Goal: Task Accomplishment & Management: Use online tool/utility

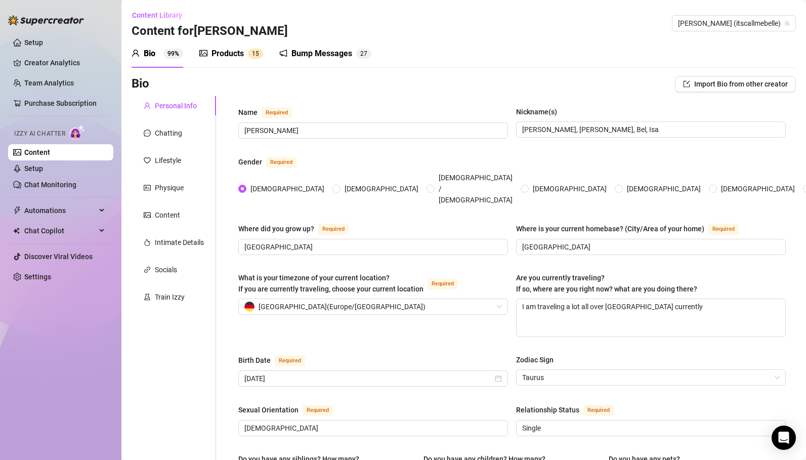
click at [234, 55] on div "Products" at bounding box center [228, 54] width 32 height 12
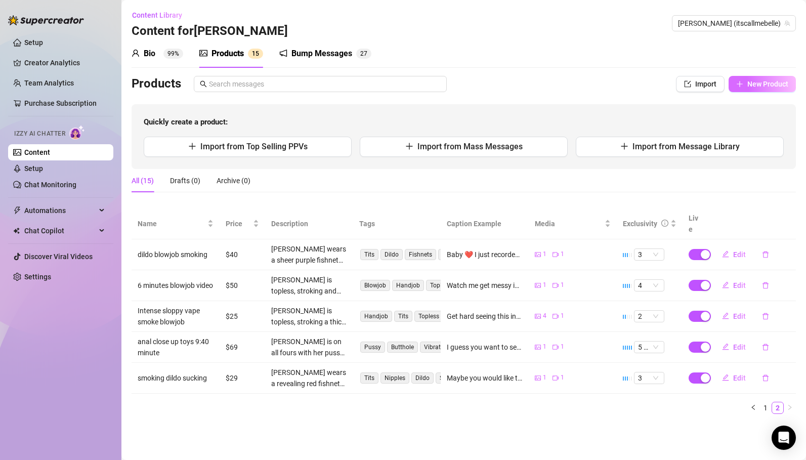
click at [755, 87] on span "New Product" at bounding box center [767, 84] width 41 height 8
type textarea "Type your message here..."
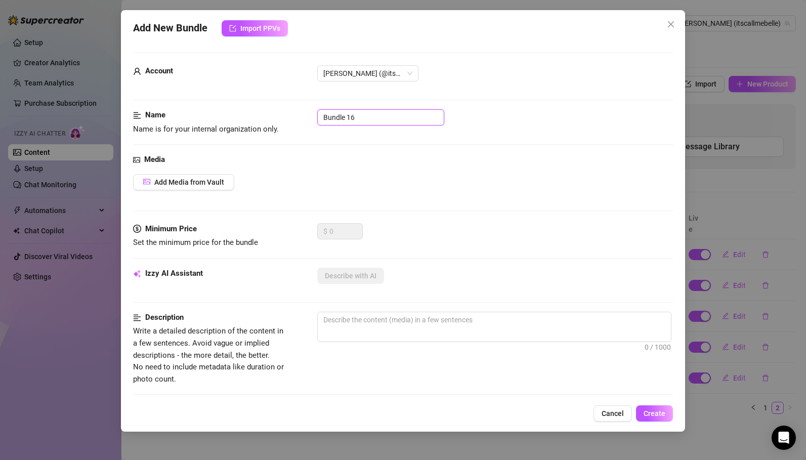
click at [346, 116] on input "Bundle 16" at bounding box center [380, 117] width 127 height 16
type input "Lingerie smoking a cig in bed"
click at [192, 184] on span "Add Media from Vault" at bounding box center [189, 182] width 70 height 8
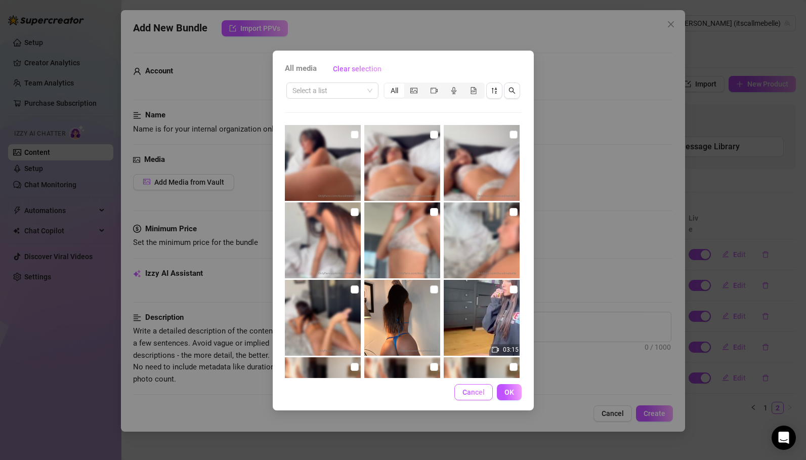
click at [474, 393] on span "Cancel" at bounding box center [474, 392] width 22 height 8
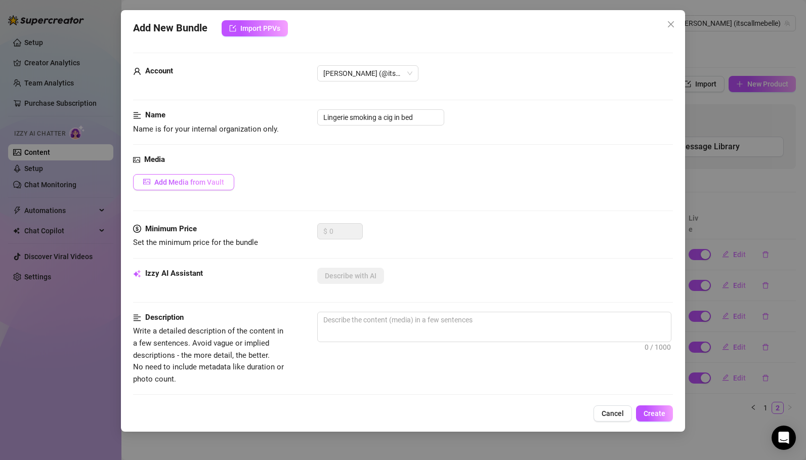
click at [216, 184] on span "Add Media from Vault" at bounding box center [189, 182] width 70 height 8
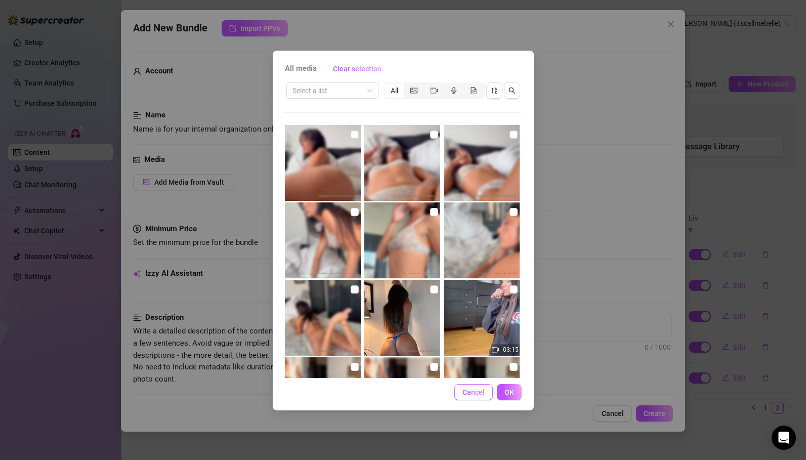
click at [468, 389] on span "Cancel" at bounding box center [474, 392] width 22 height 8
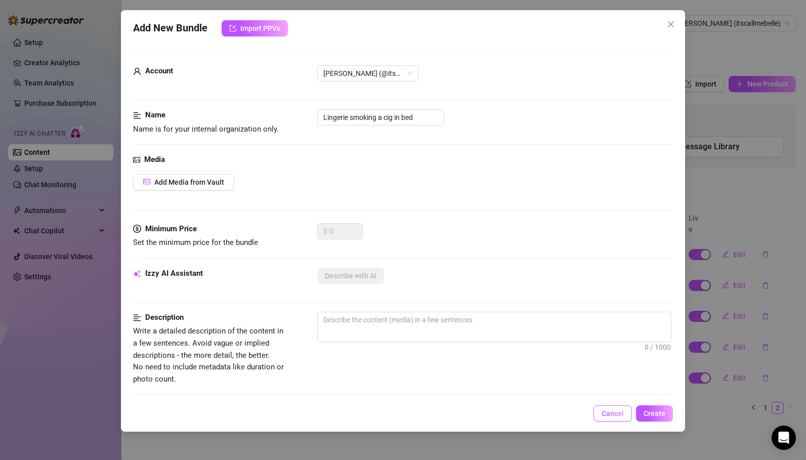
click at [619, 420] on button "Cancel" at bounding box center [613, 413] width 38 height 16
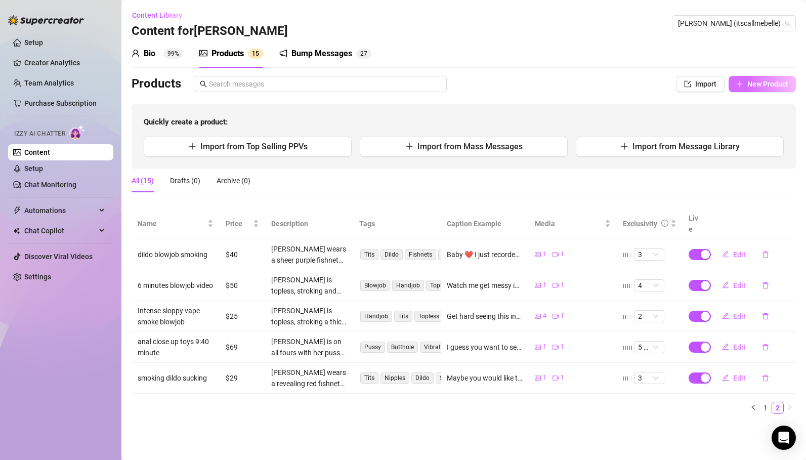
click at [756, 84] on span "New Product" at bounding box center [767, 84] width 41 height 8
type textarea "Type your message here..."
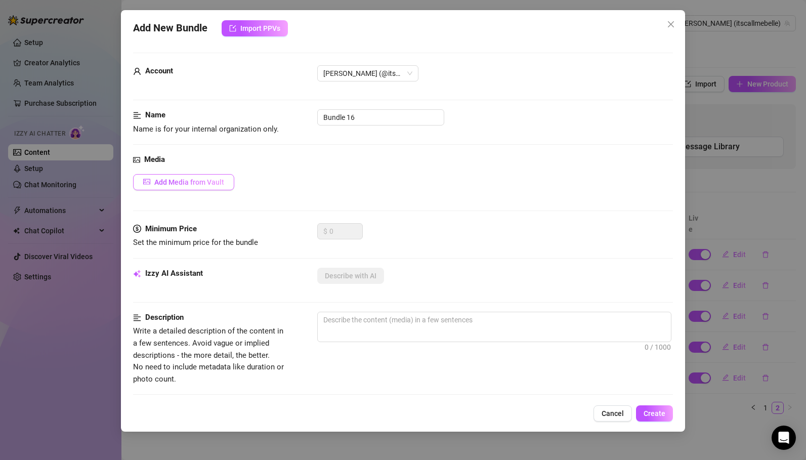
click at [210, 183] on span "Add Media from Vault" at bounding box center [189, 182] width 70 height 8
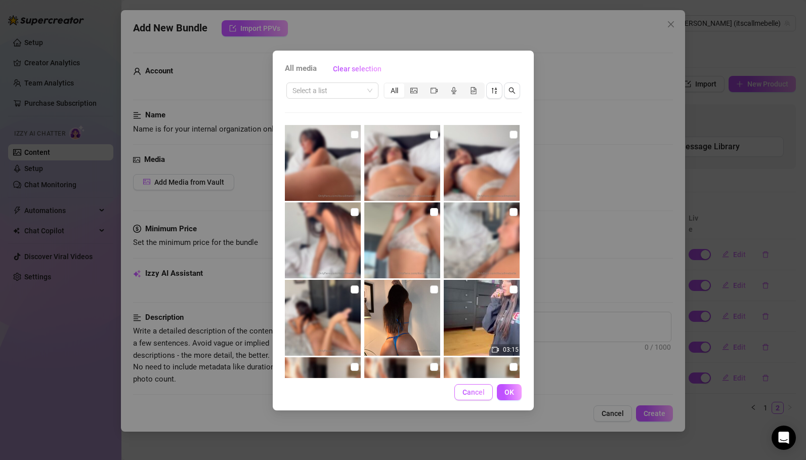
click at [479, 394] on span "Cancel" at bounding box center [474, 392] width 22 height 8
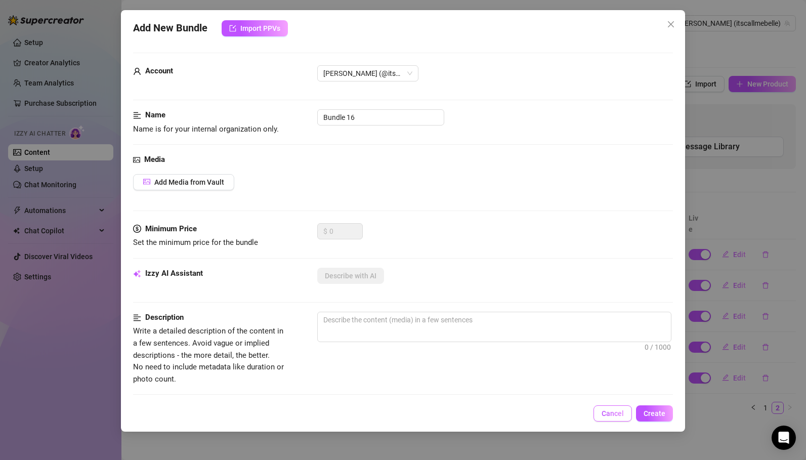
click at [613, 414] on span "Cancel" at bounding box center [613, 413] width 22 height 8
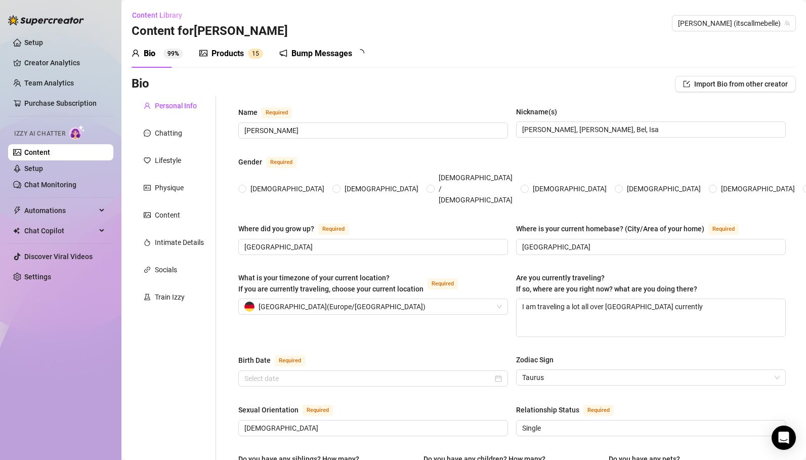
click at [229, 55] on div "Products" at bounding box center [228, 54] width 32 height 12
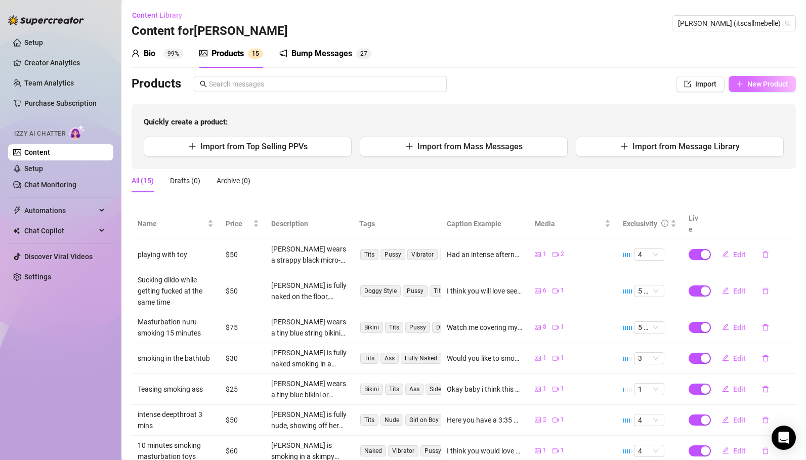
click at [765, 85] on span "New Product" at bounding box center [767, 84] width 41 height 8
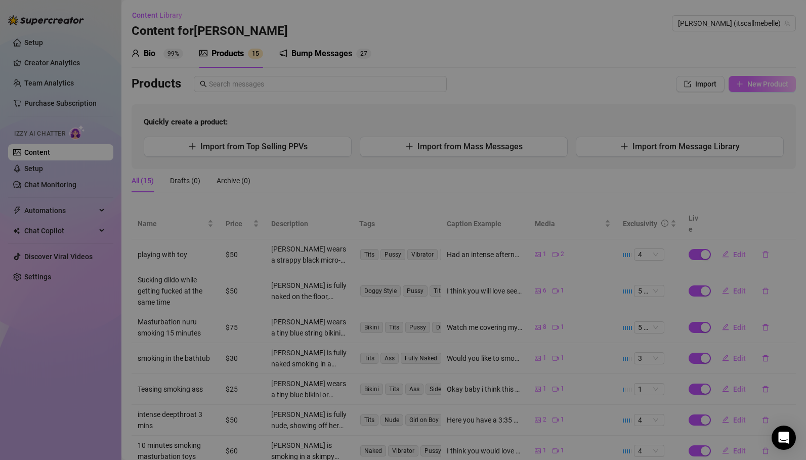
type textarea "Type your message here..."
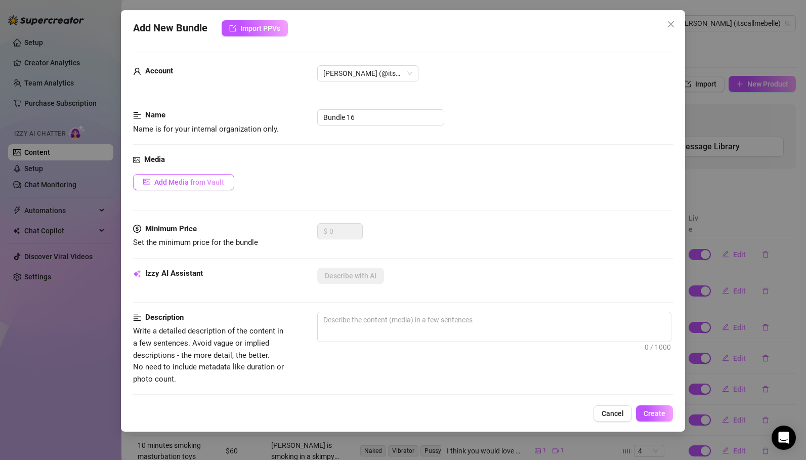
click at [212, 184] on span "Add Media from Vault" at bounding box center [189, 182] width 70 height 8
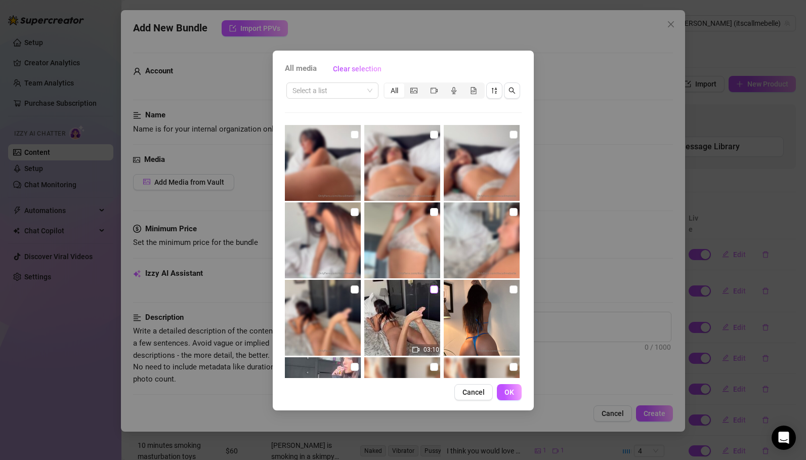
click at [432, 290] on input "checkbox" at bounding box center [434, 289] width 8 height 8
checkbox input "true"
click at [354, 289] on input "checkbox" at bounding box center [355, 289] width 8 height 8
checkbox input "true"
click at [356, 215] on input "checkbox" at bounding box center [355, 212] width 8 height 8
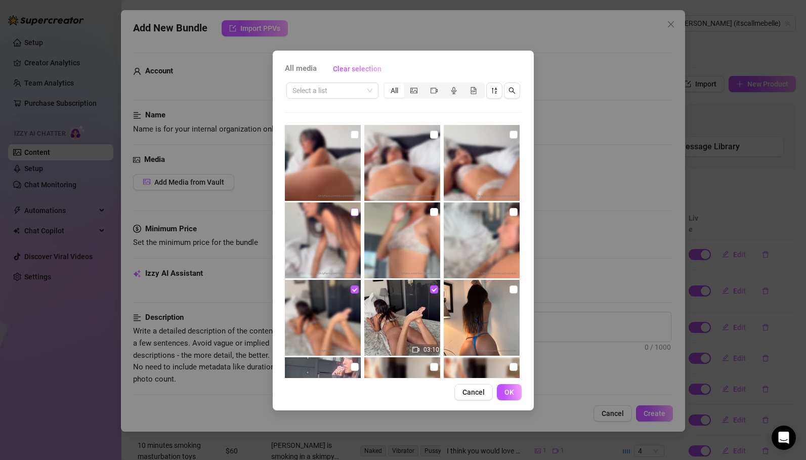
checkbox input "true"
click at [434, 214] on input "checkbox" at bounding box center [434, 212] width 8 height 8
checkbox input "true"
click at [516, 214] on input "checkbox" at bounding box center [514, 212] width 8 height 8
checkbox input "true"
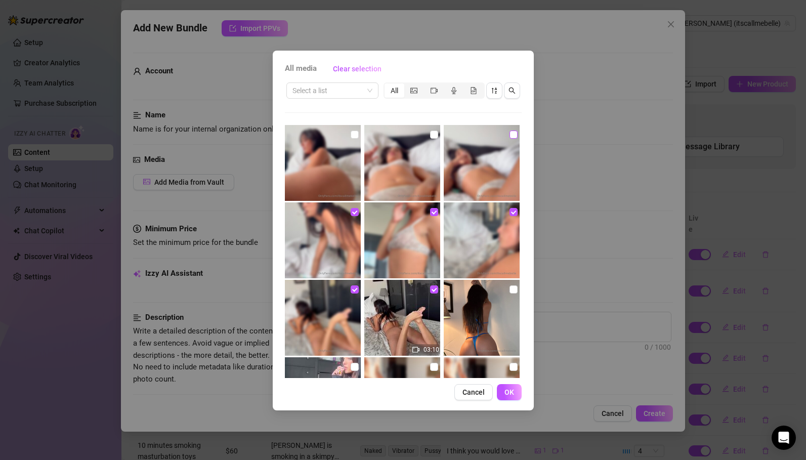
click at [514, 135] on input "checkbox" at bounding box center [514, 135] width 8 height 8
checkbox input "true"
click at [434, 133] on input "checkbox" at bounding box center [434, 135] width 8 height 8
checkbox input "true"
click at [353, 133] on input "checkbox" at bounding box center [355, 135] width 8 height 8
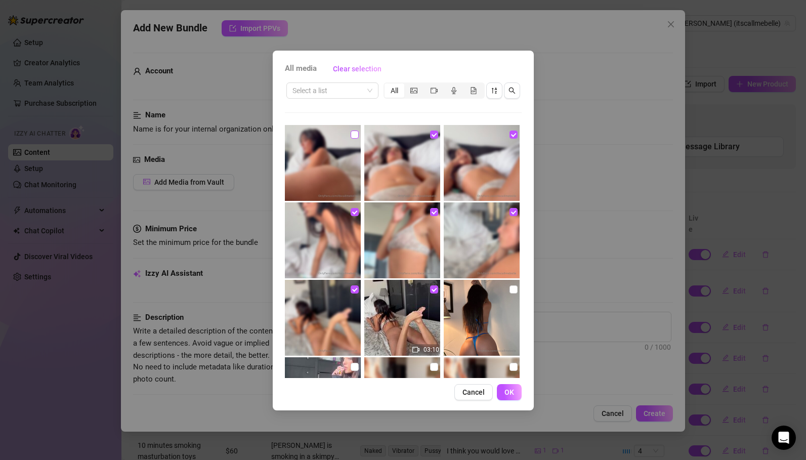
checkbox input "true"
click at [515, 393] on button "OK" at bounding box center [509, 392] width 25 height 16
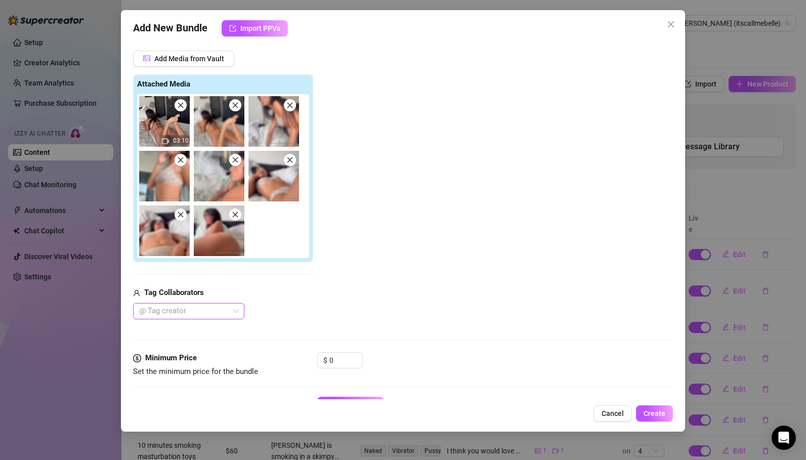
scroll to position [156, 0]
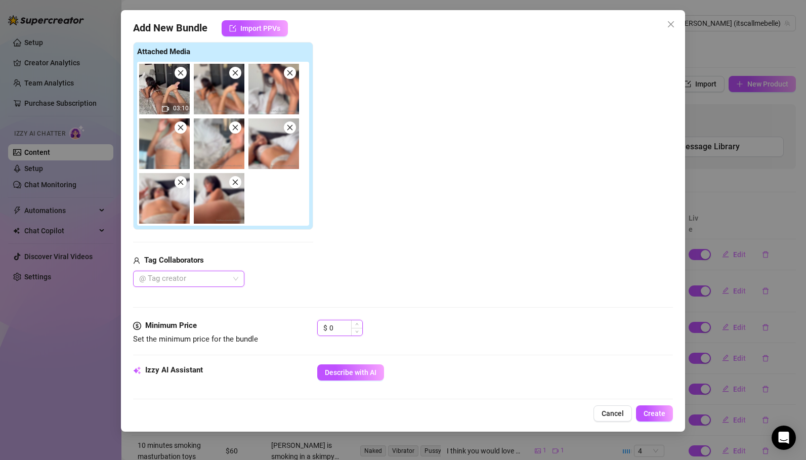
click at [344, 330] on input "0" at bounding box center [345, 327] width 33 height 15
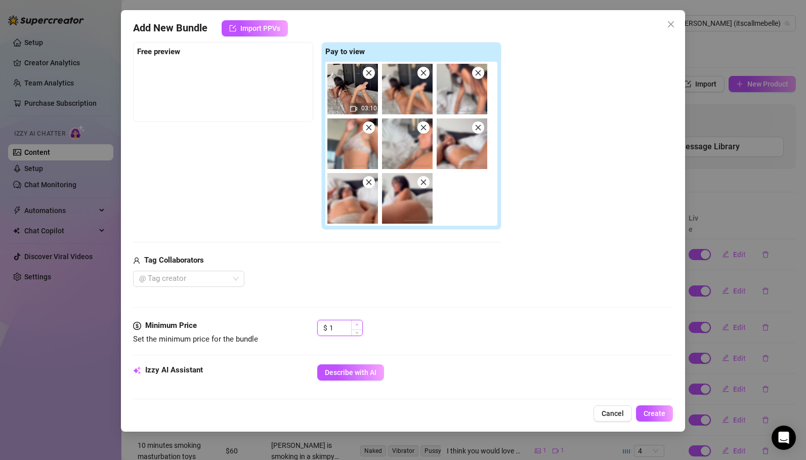
click at [356, 325] on icon "up" at bounding box center [357, 325] width 4 height 4
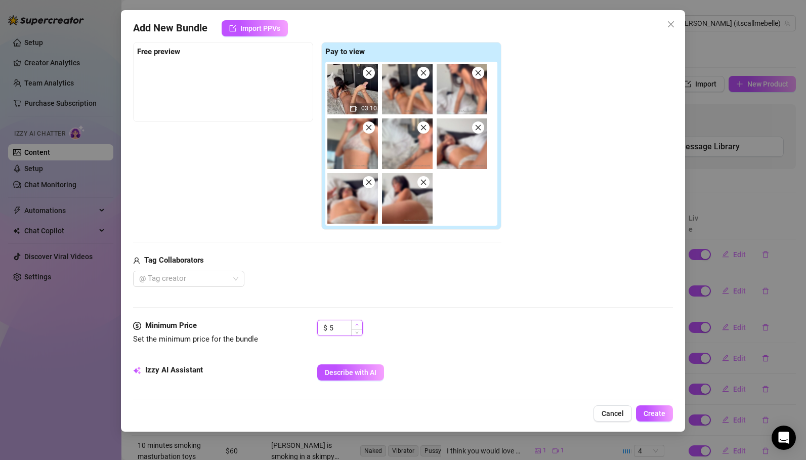
click at [356, 325] on icon "up" at bounding box center [357, 325] width 4 height 4
type input "10"
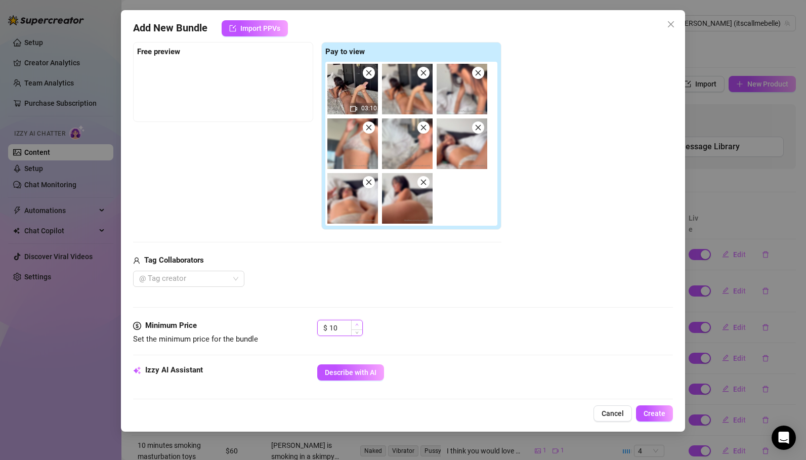
click at [356, 325] on icon "up" at bounding box center [357, 325] width 4 height 4
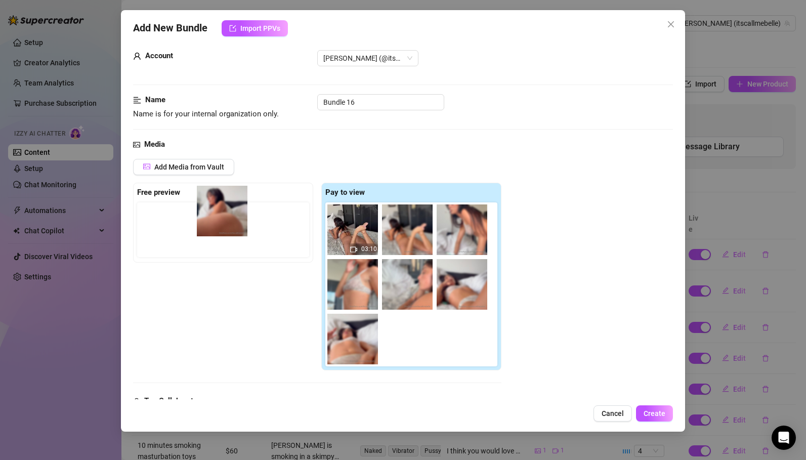
drag, startPoint x: 412, startPoint y: 344, endPoint x: 215, endPoint y: 207, distance: 240.2
click at [215, 207] on div "Free preview Pay to view 03:10" at bounding box center [317, 277] width 368 height 188
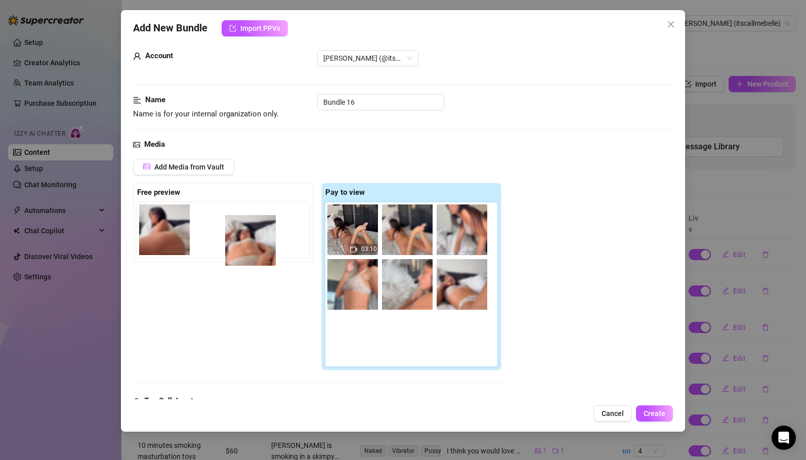
drag, startPoint x: 354, startPoint y: 340, endPoint x: 250, endPoint y: 238, distance: 146.4
click at [250, 238] on div "Free preview Pay to view 03:10" at bounding box center [317, 277] width 368 height 188
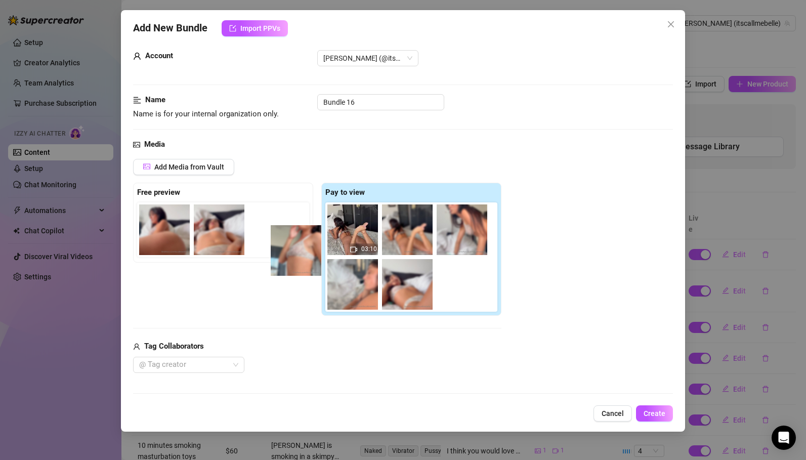
drag, startPoint x: 357, startPoint y: 297, endPoint x: 274, endPoint y: 236, distance: 103.3
click at [274, 236] on div "Free preview Pay to view 03:10" at bounding box center [317, 250] width 368 height 134
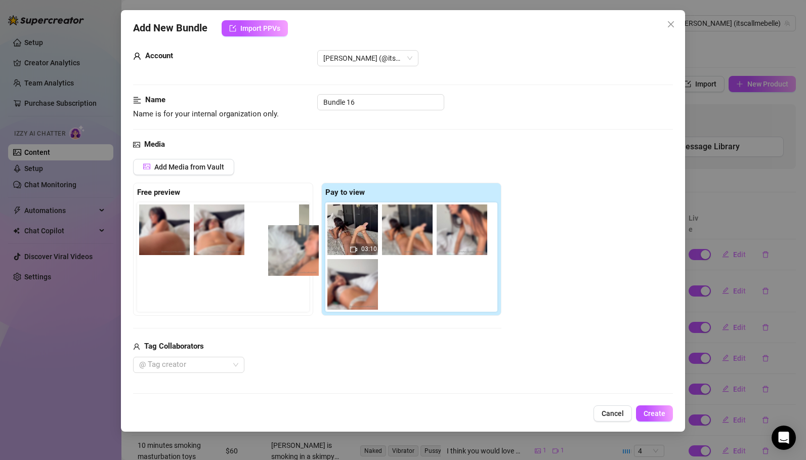
drag, startPoint x: 355, startPoint y: 293, endPoint x: 281, endPoint y: 255, distance: 83.8
click at [281, 255] on div "Free preview Pay to view 03:10" at bounding box center [317, 250] width 368 height 134
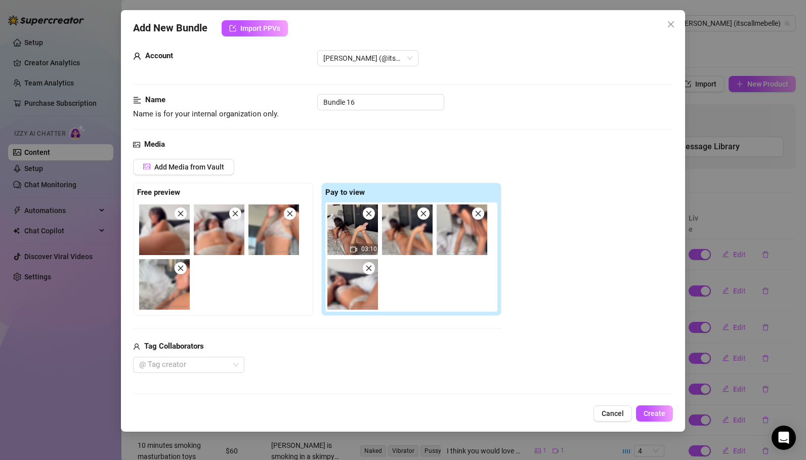
scroll to position [0, 0]
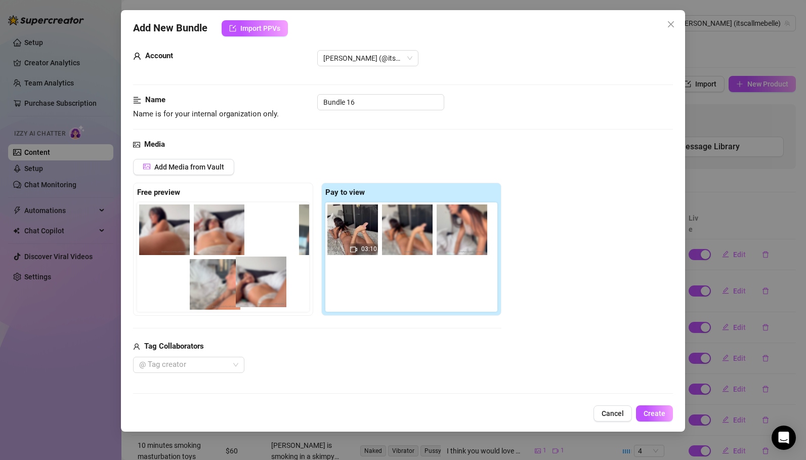
drag, startPoint x: 357, startPoint y: 290, endPoint x: 241, endPoint y: 287, distance: 116.4
click at [241, 287] on div "Free preview Pay to view 03:10" at bounding box center [317, 250] width 368 height 134
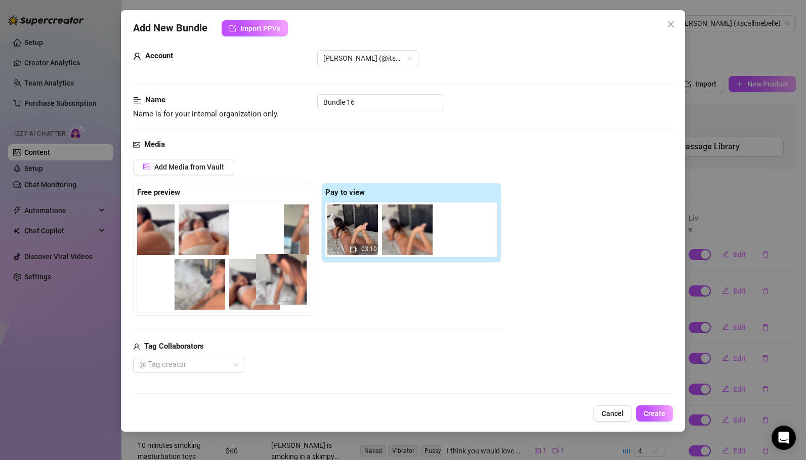
drag, startPoint x: 466, startPoint y: 241, endPoint x: 277, endPoint y: 293, distance: 195.7
click at [277, 293] on div "Free preview Pay to view 03:10" at bounding box center [317, 250] width 368 height 134
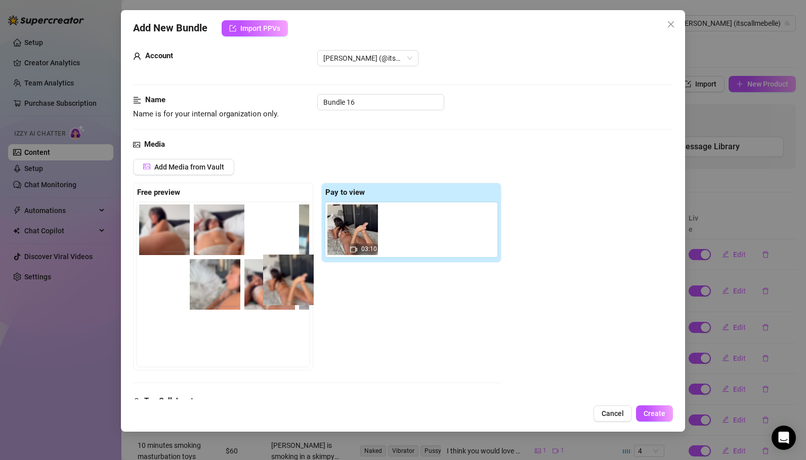
drag, startPoint x: 410, startPoint y: 229, endPoint x: 287, endPoint y: 280, distance: 133.4
click at [287, 280] on div "Free preview Pay to view 03:10" at bounding box center [317, 277] width 368 height 188
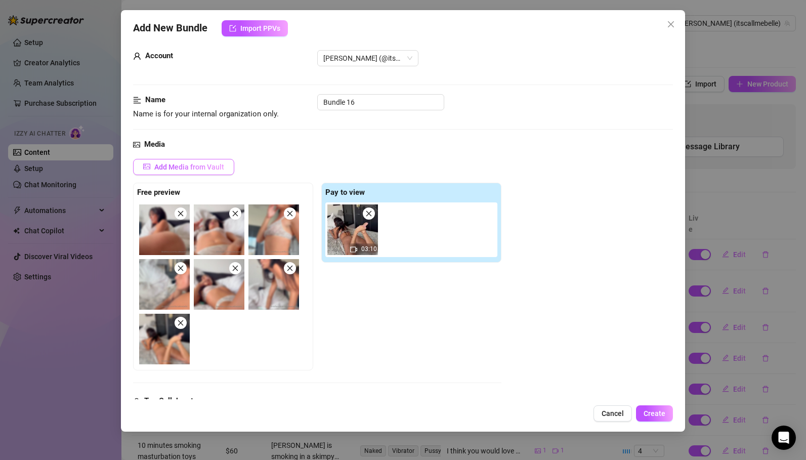
click at [163, 168] on span "Add Media from Vault" at bounding box center [189, 167] width 70 height 8
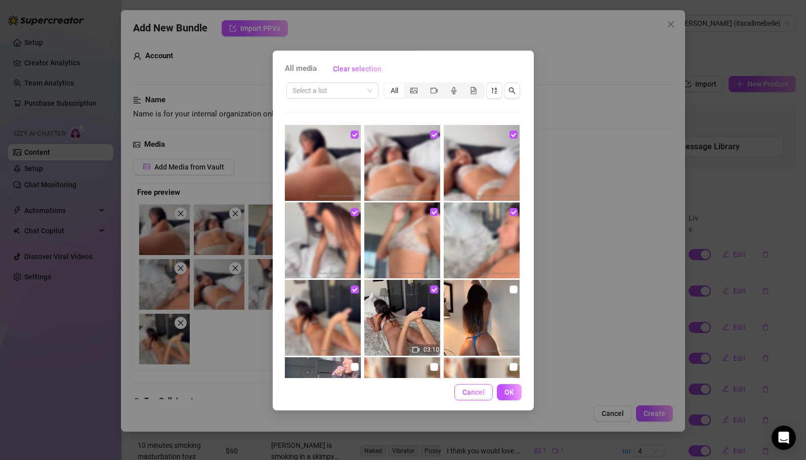
click at [469, 396] on span "Cancel" at bounding box center [474, 392] width 22 height 8
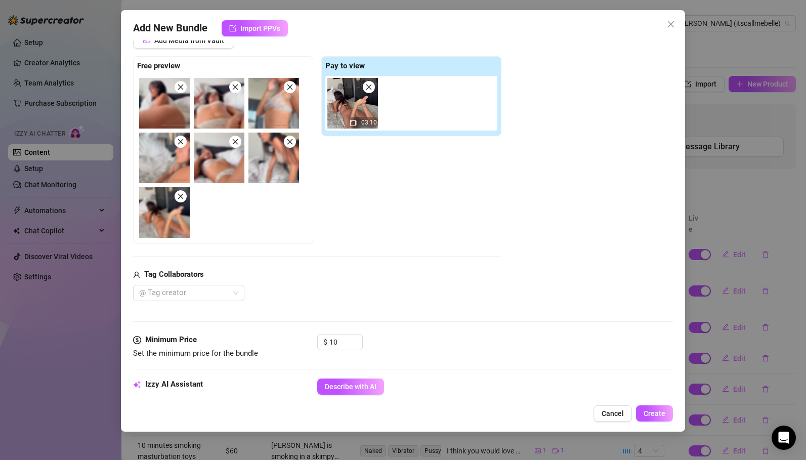
scroll to position [205, 0]
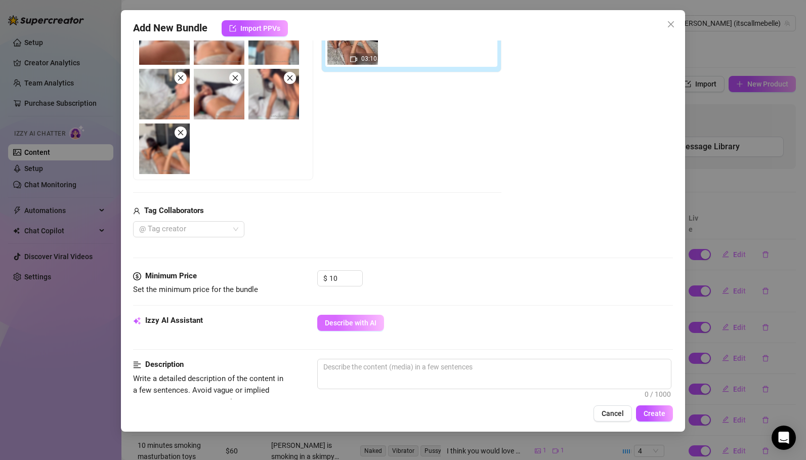
click at [361, 323] on span "Describe with AI" at bounding box center [351, 323] width 52 height 8
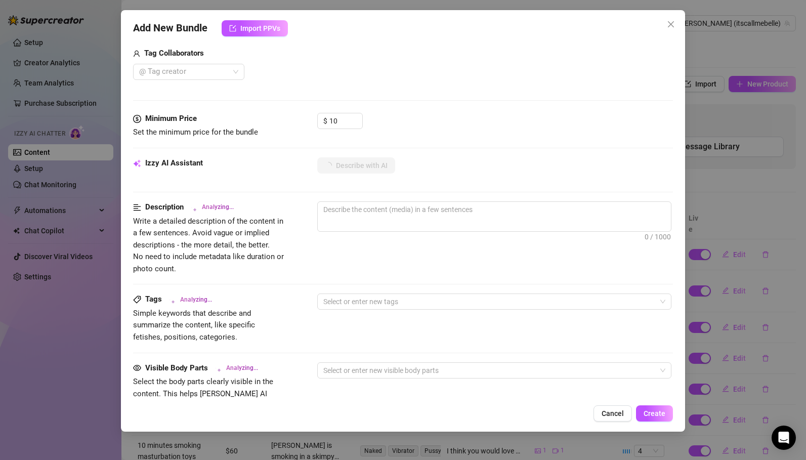
scroll to position [412, 0]
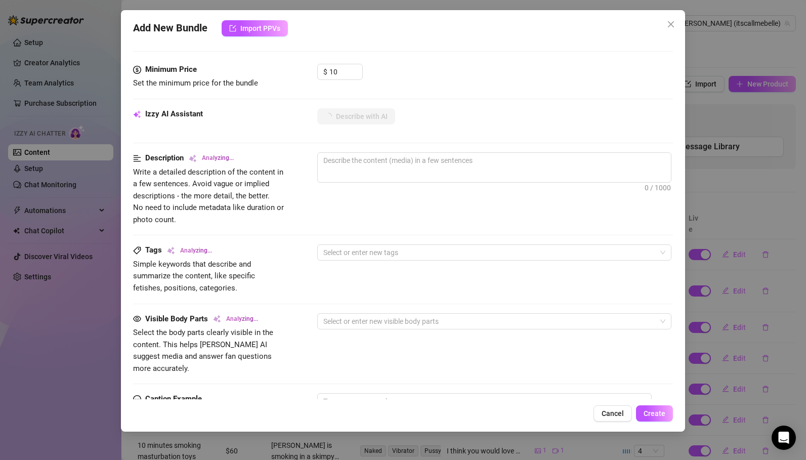
type textarea "[PERSON_NAME]"
type textarea "[PERSON_NAME] lounges"
type textarea "[PERSON_NAME] lounges in"
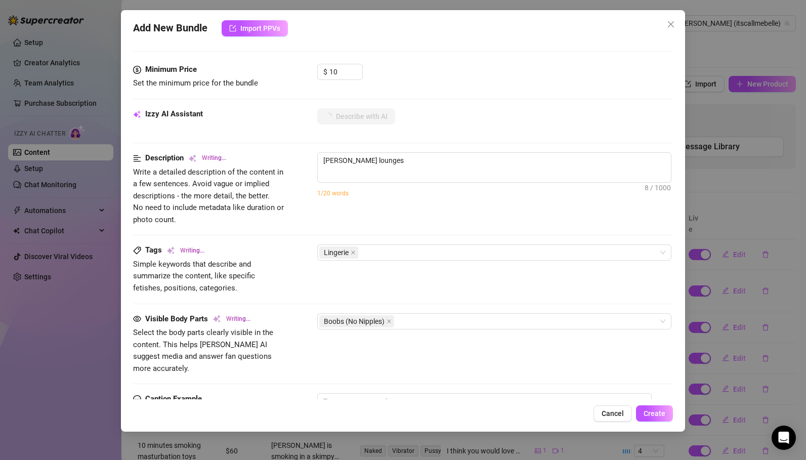
type textarea "[PERSON_NAME] lounges in"
type textarea "[PERSON_NAME] lounges in bed"
type textarea "[PERSON_NAME] lounges in bed wearing"
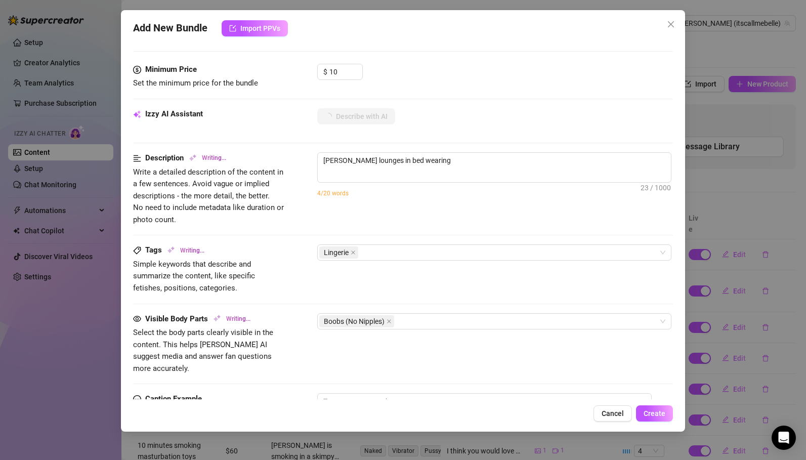
type textarea "[PERSON_NAME] lounges in bed wearing a"
type textarea "[PERSON_NAME] lounges in bed wearing a matching"
type textarea "[PERSON_NAME] lounges in bed wearing a matching white"
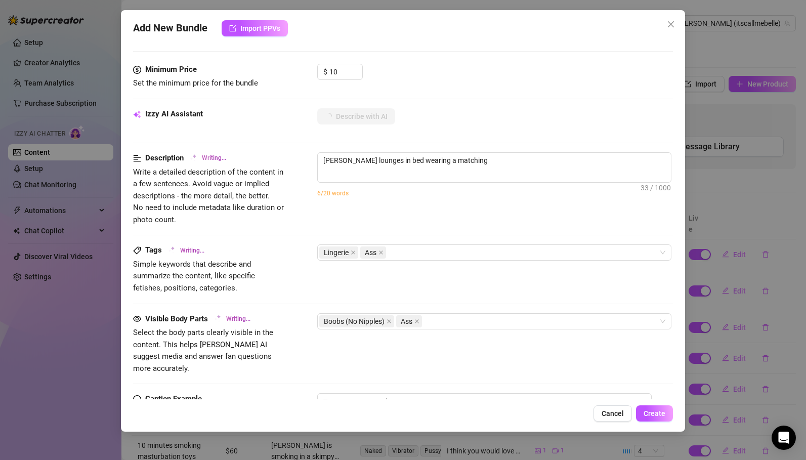
type textarea "[PERSON_NAME] lounges in bed wearing a matching white"
type textarea "[PERSON_NAME] lounges in bed wearing a matching white lace"
type textarea "[PERSON_NAME] lounges in bed wearing a matching white lace bra"
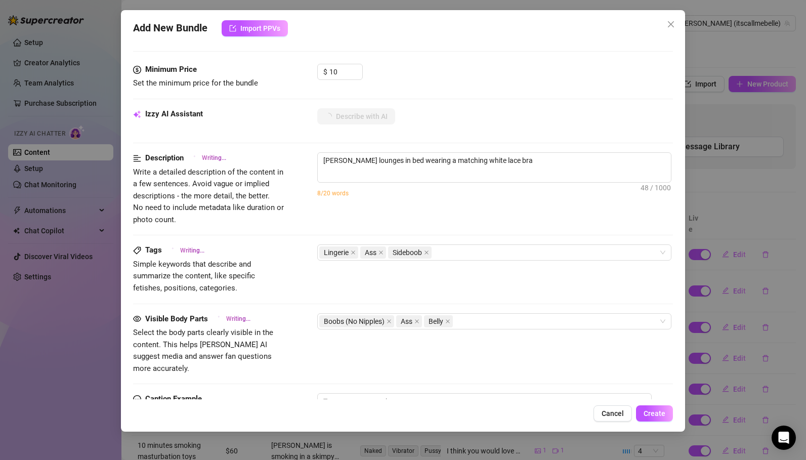
type textarea "[PERSON_NAME] lounges in bed wearing a matching white lace bra and"
type textarea "[PERSON_NAME] lounges in bed wearing a matching white lace bra and thong"
type textarea "[PERSON_NAME] lounges in bed wearing a matching white lace bra and thong set,"
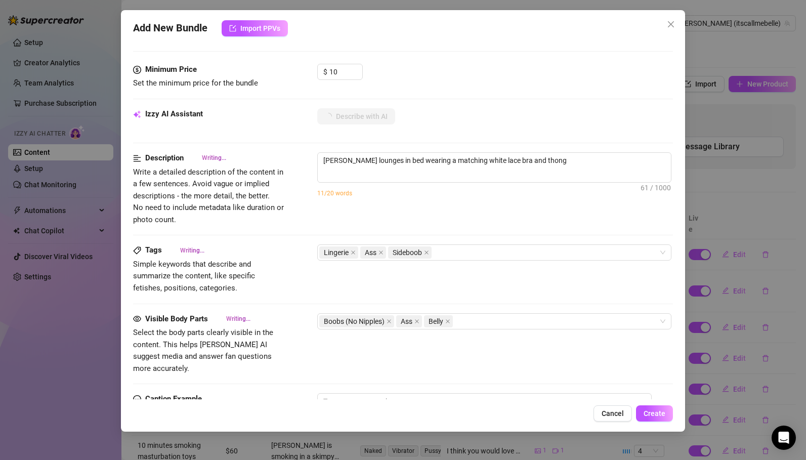
type textarea "[PERSON_NAME] lounges in bed wearing a matching white lace bra and thong set,"
type textarea "[PERSON_NAME] lounges in bed wearing a matching white lace bra and thong set, s…"
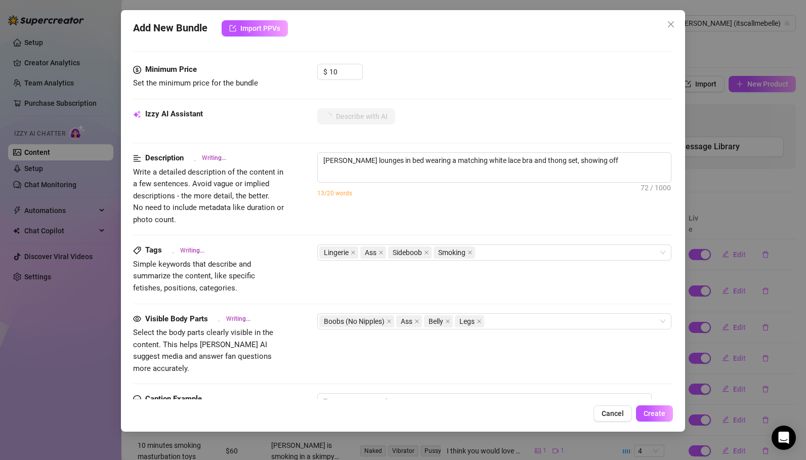
type textarea "[PERSON_NAME] lounges in bed wearing a matching white lace bra and thong set, s…"
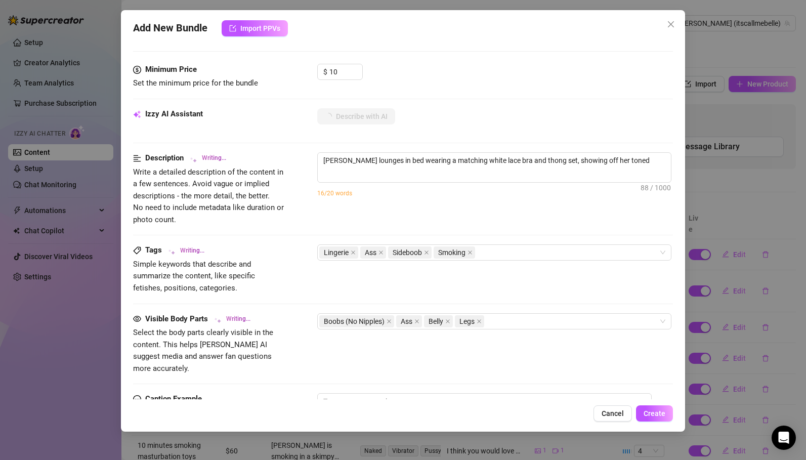
type textarea "[PERSON_NAME] lounges in bed wearing a matching white lace bra and thong set, s…"
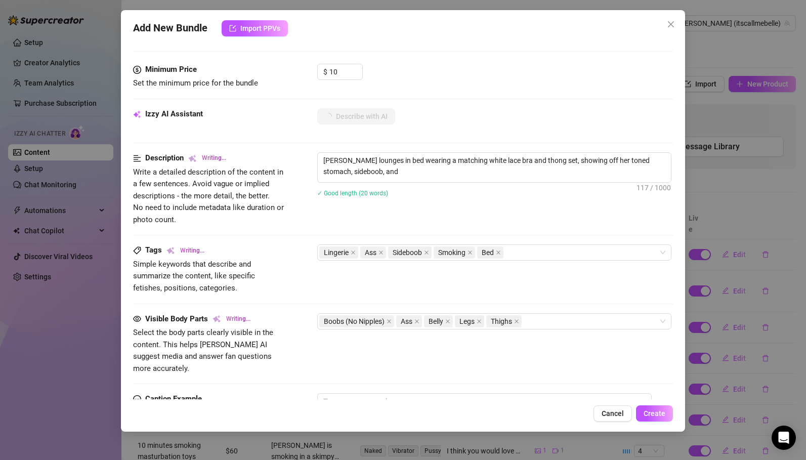
type textarea "[PERSON_NAME] lounges in bed wearing a matching white lace bra and thong set, s…"
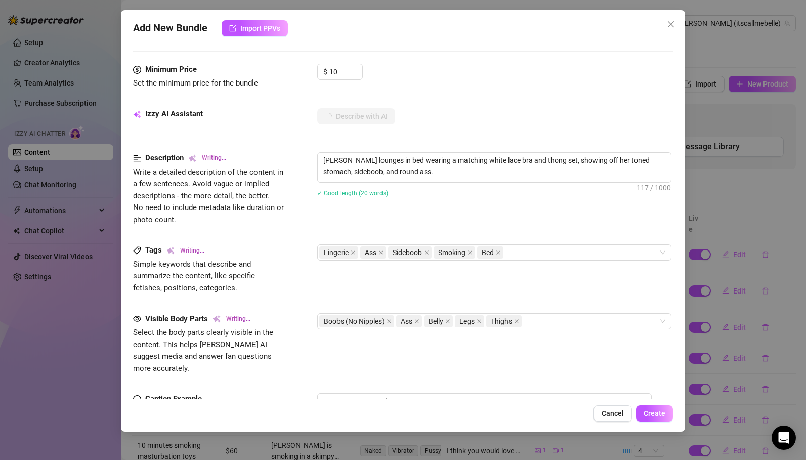
type textarea "[PERSON_NAME] lounges in bed wearing a matching white lace bra and thong set, s…"
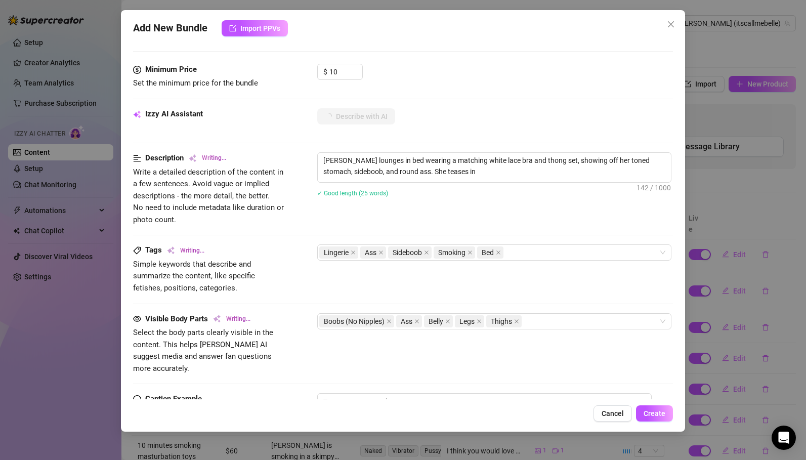
type textarea "[PERSON_NAME] lounges in bed wearing a matching white lace bra and thong set, s…"
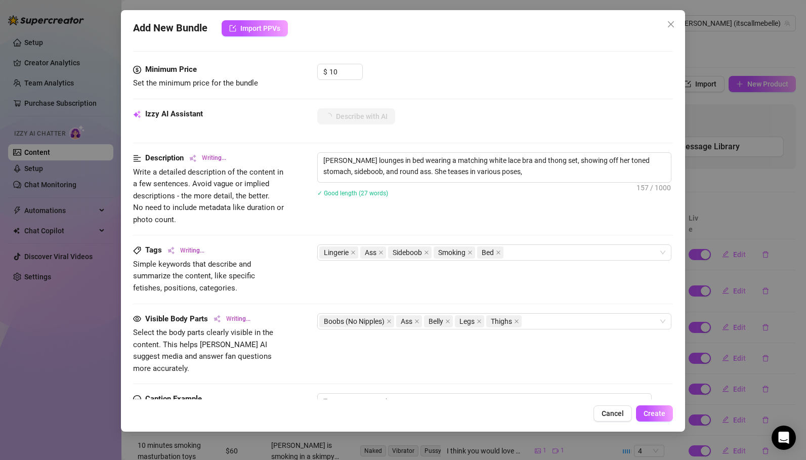
type textarea "[PERSON_NAME] lounges in bed wearing a matching white lace bra and thong set, s…"
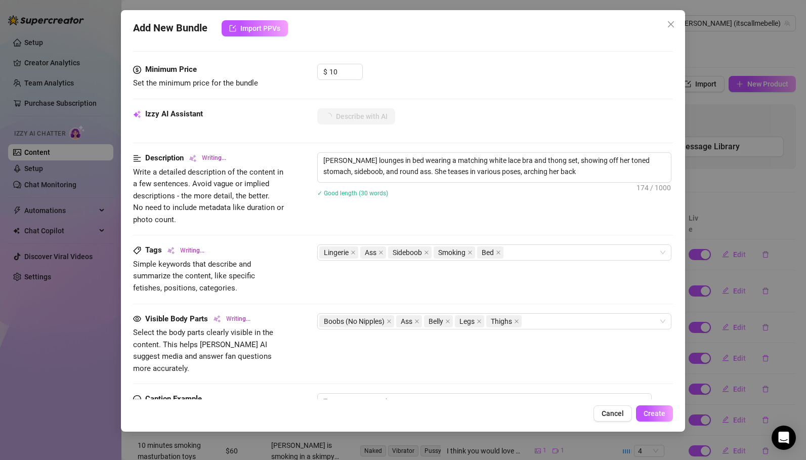
type textarea "[PERSON_NAME] lounges in bed wearing a matching white lace bra and thong set, s…"
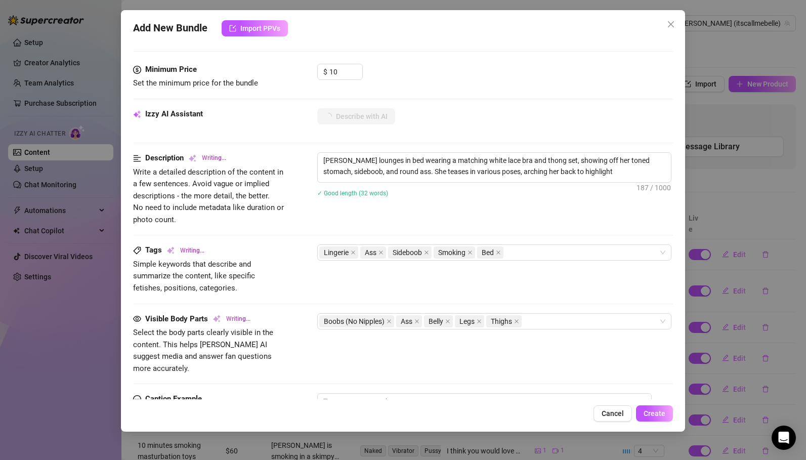
type textarea "[PERSON_NAME] lounges in bed wearing a matching white lace bra and thong set, s…"
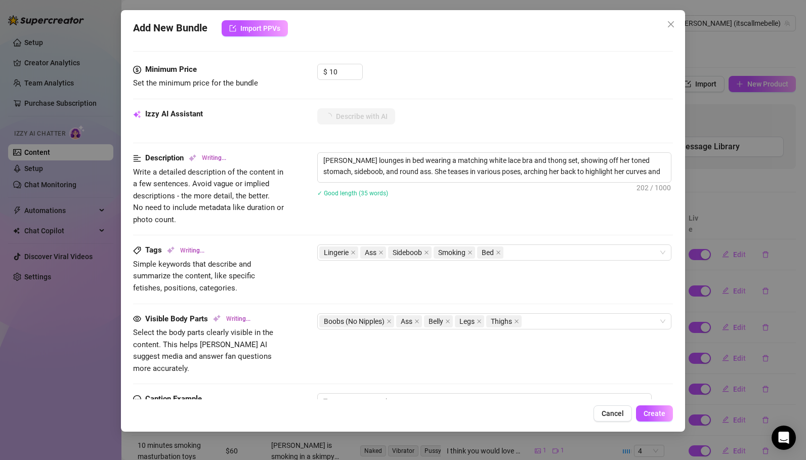
type textarea "[PERSON_NAME] lounges in bed wearing a matching white lace bra and thong set, s…"
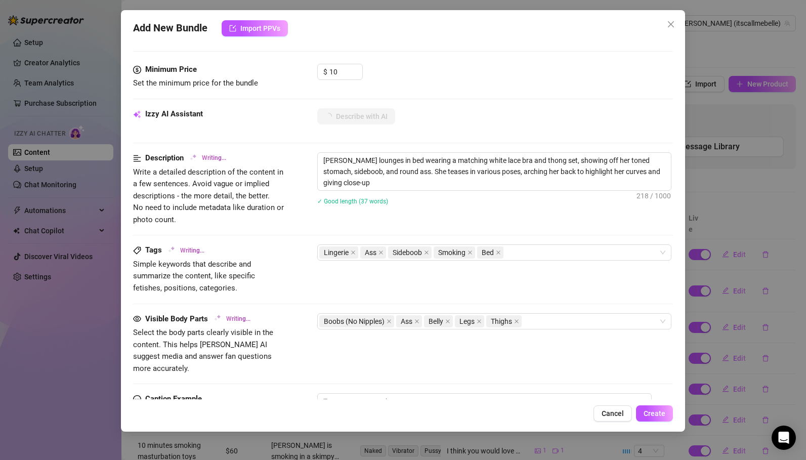
type textarea "[PERSON_NAME] lounges in bed wearing a matching white lace bra and thong set, s…"
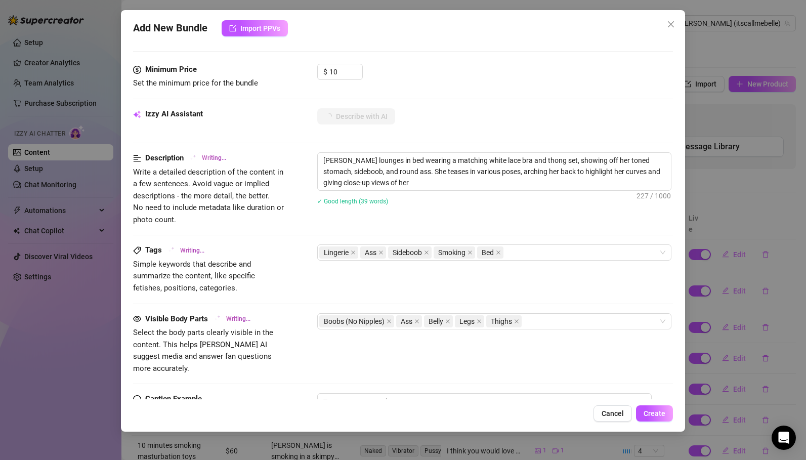
type textarea "[PERSON_NAME] lounges in bed wearing a matching white lace bra and thong set, s…"
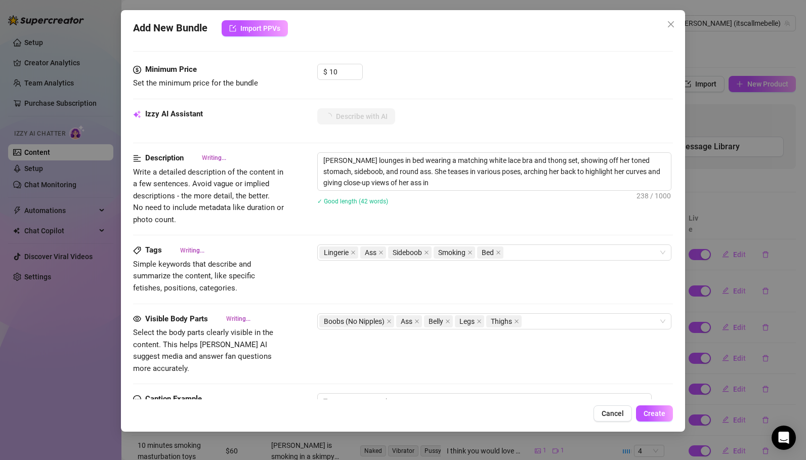
type textarea "[PERSON_NAME] lounges in bed wearing a matching white lace bra and thong set, s…"
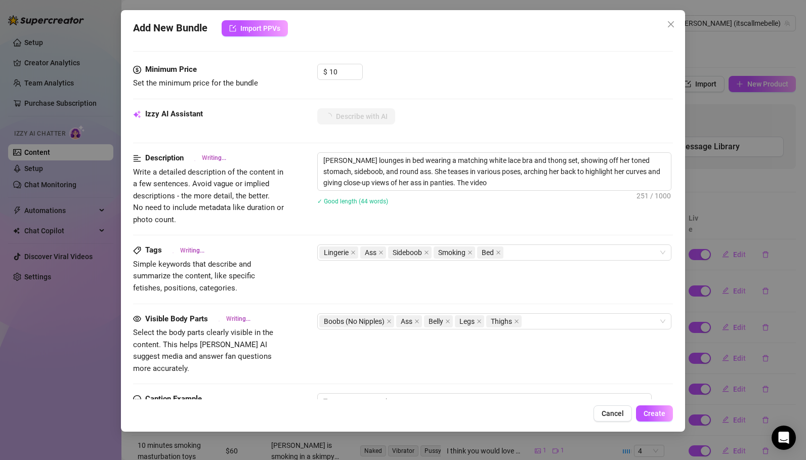
type textarea "[PERSON_NAME] lounges in bed wearing a matching white lace bra and thong set, s…"
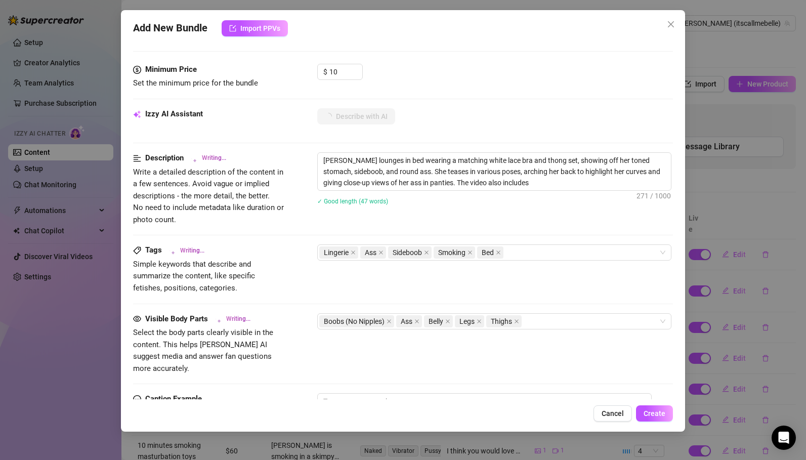
type textarea "[PERSON_NAME] lounges in bed wearing a matching white lace bra and thong set, s…"
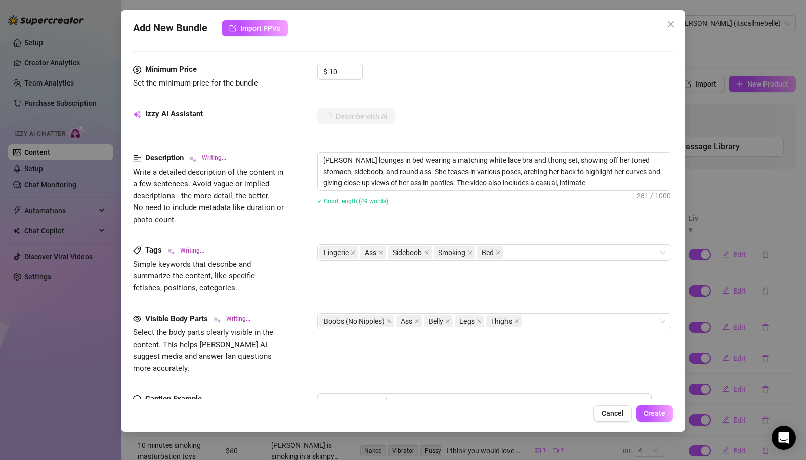
type textarea "[PERSON_NAME] lounges in bed wearing a matching white lace bra and thong set, s…"
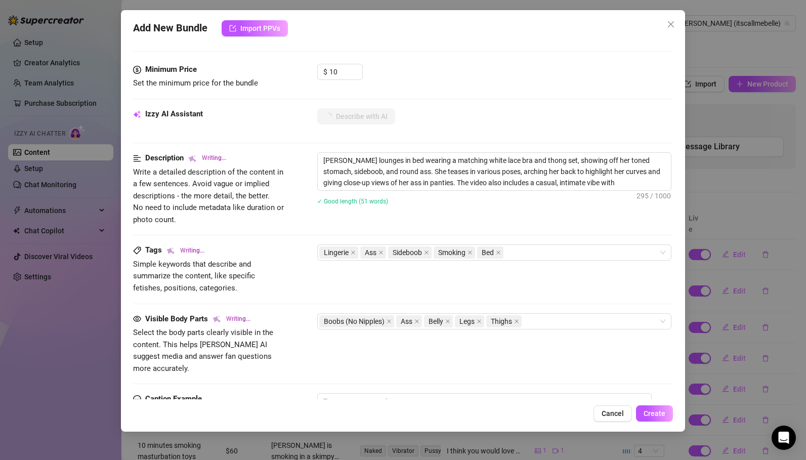
type textarea "[PERSON_NAME] lounges in bed wearing a matching white lace bra and thong set, s…"
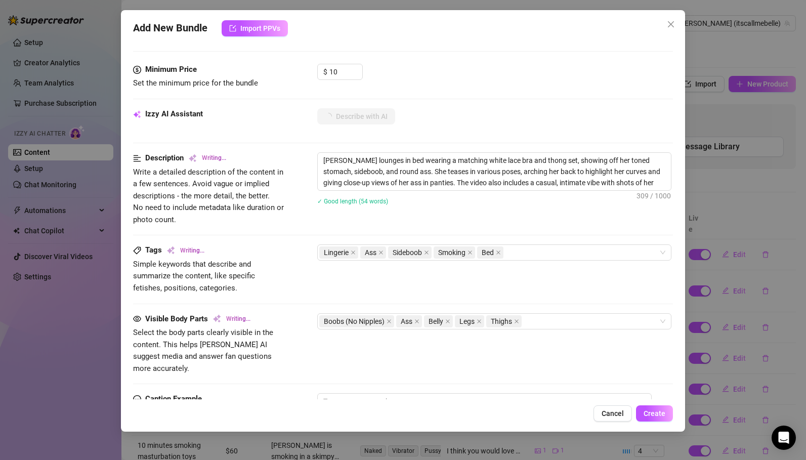
type textarea "[PERSON_NAME] lounges in bed wearing a matching white lace bra and thong set, s…"
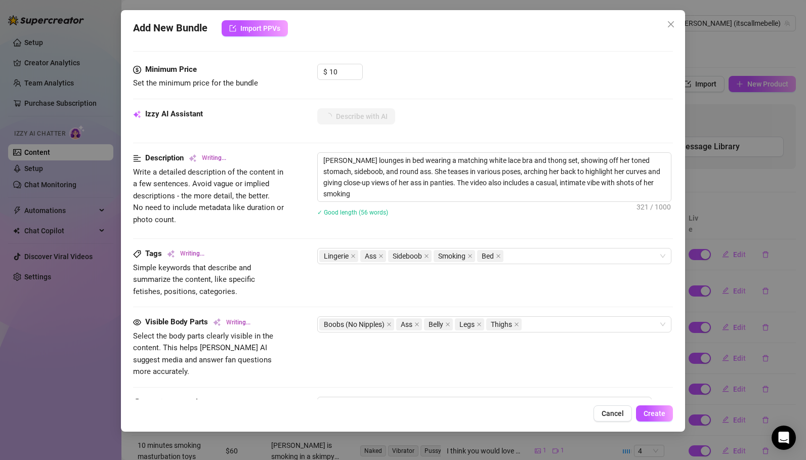
type textarea "[PERSON_NAME] lounges in bed wearing a matching white lace bra and thong set, s…"
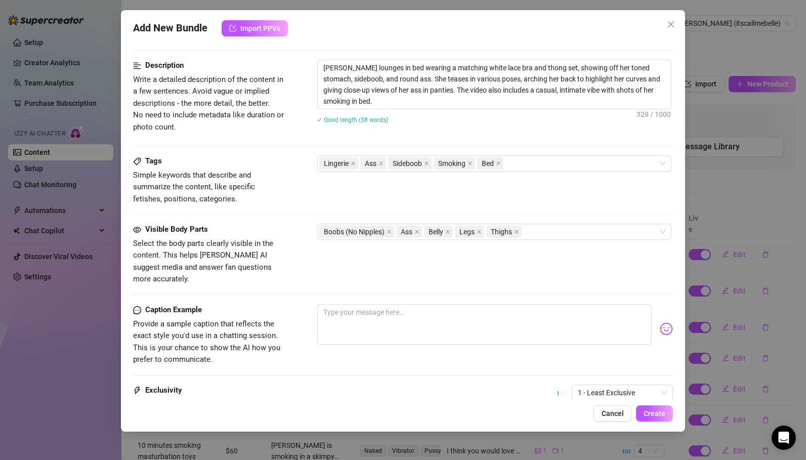
scroll to position [507, 0]
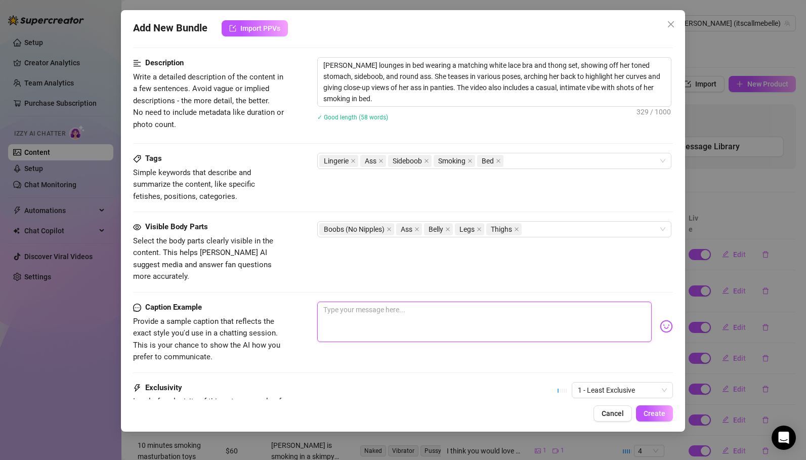
click at [365, 312] on textarea at bounding box center [484, 322] width 335 height 40
type textarea "J"
type textarea "Jo"
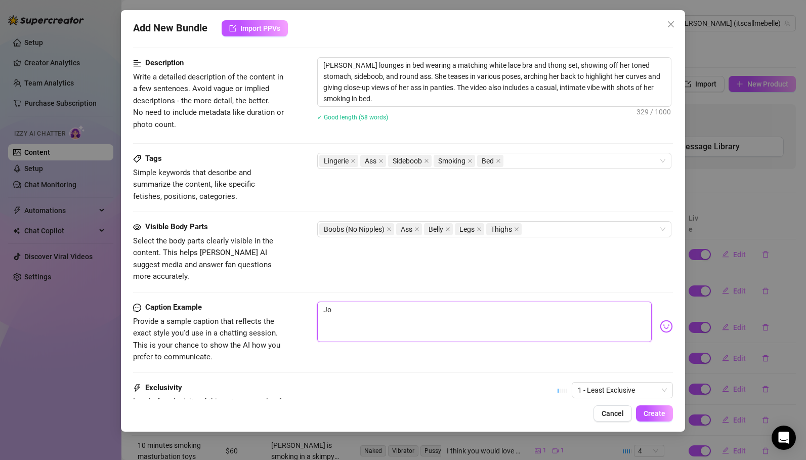
type textarea "Joi"
type textarea "Join"
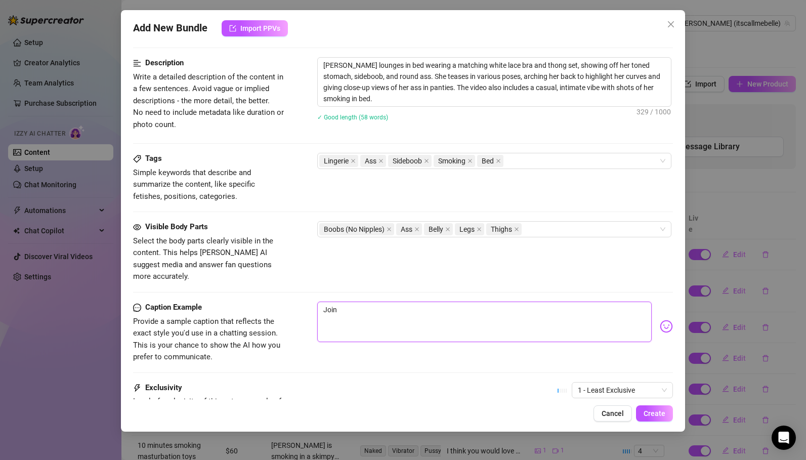
type textarea "Join"
type textarea "Join m"
type textarea "Join me"
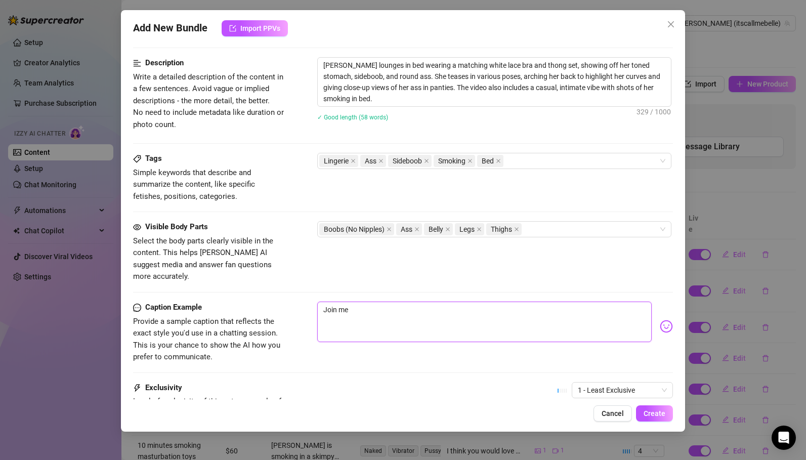
type textarea "Join me"
type textarea "Join me i"
type textarea "Join me in"
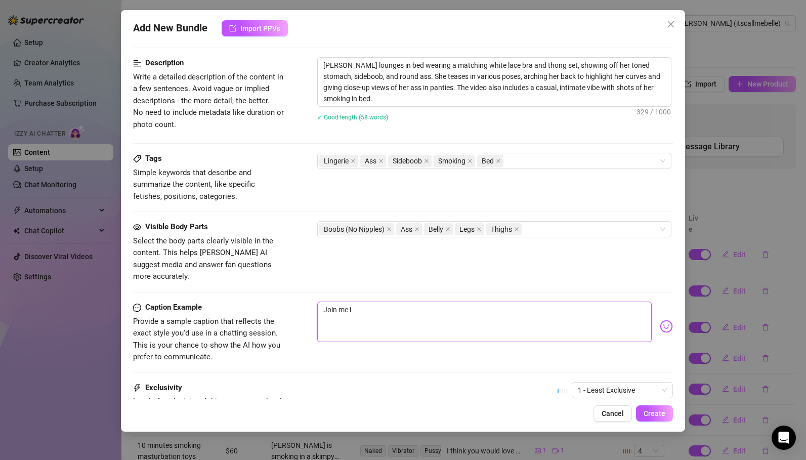
type textarea "Join me in"
type textarea "Join me in b"
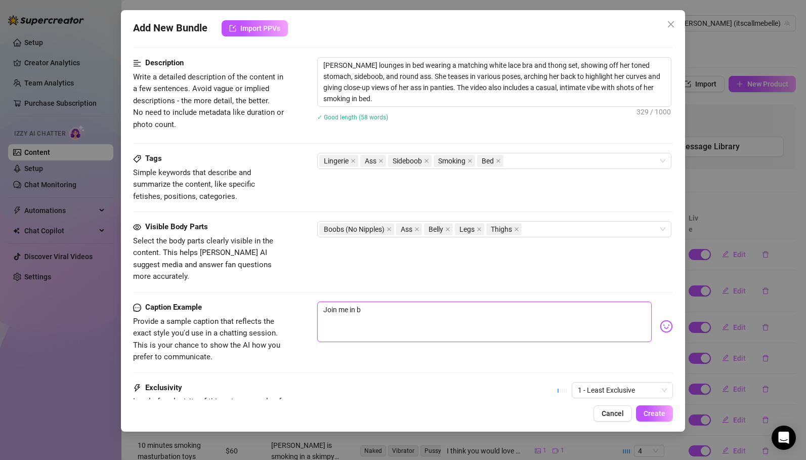
type textarea "Join me in be"
type textarea "Join me in bed"
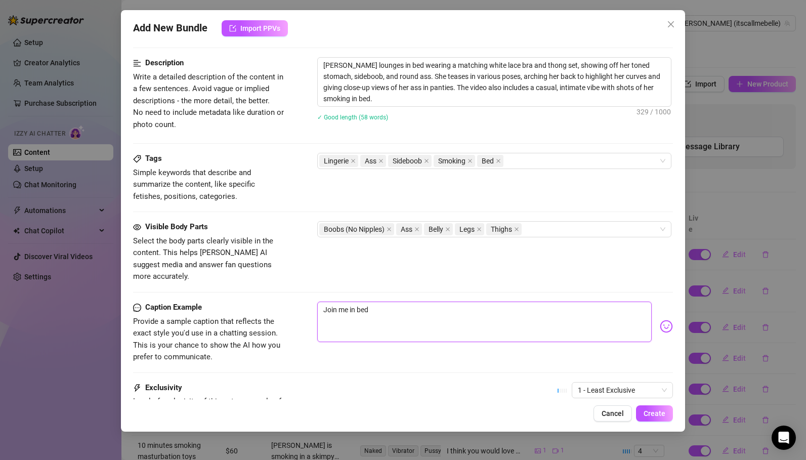
type textarea "Join me in bed"
type textarea "Join me in bed s"
type textarea "Join me in bed sm"
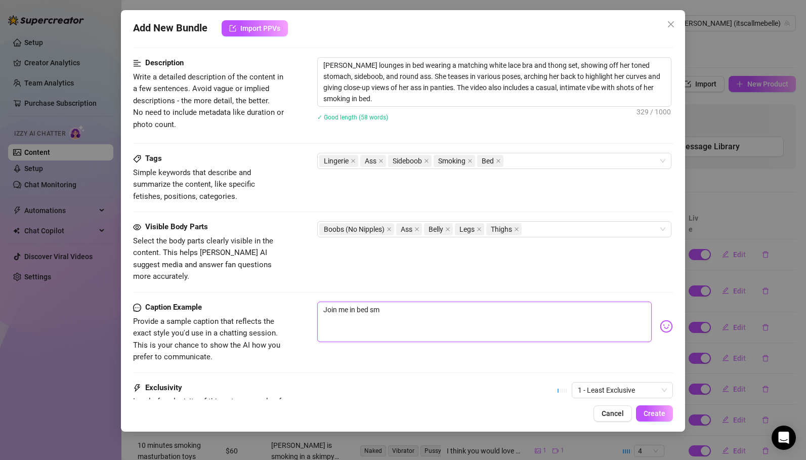
type textarea "Join me in bed smo"
type textarea "Join me in bed smok"
type textarea "Join me in bed smoki"
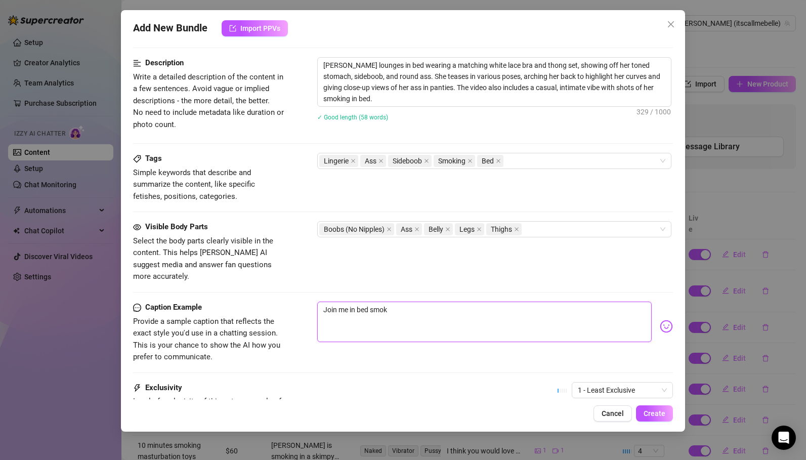
type textarea "Join me in bed smoki"
type textarea "Join me in bed smokin"
type textarea "Join me in bed smoking"
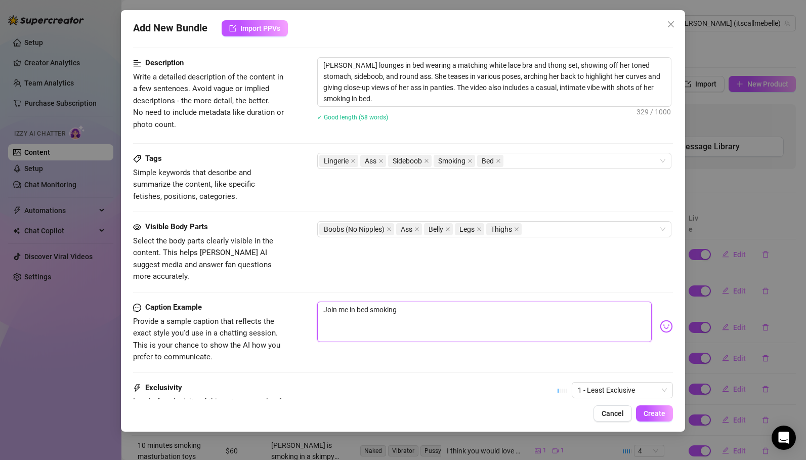
type textarea "Join me in bed smoking"
type textarea "Join me in bed smoking m"
type textarea "Join me in bed smoking my"
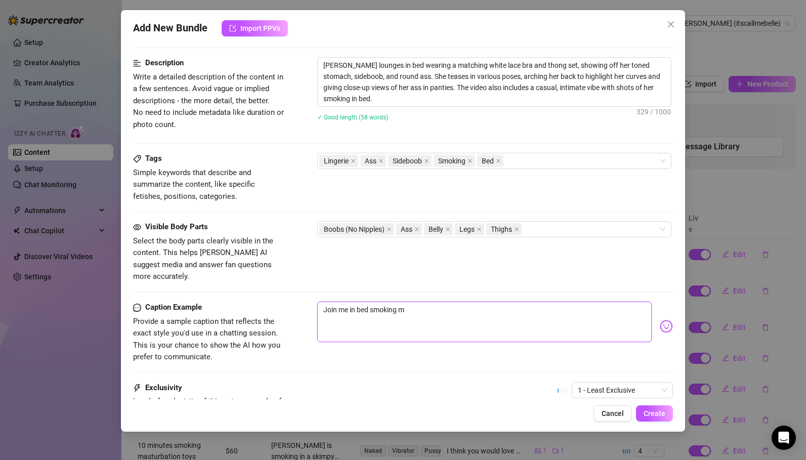
type textarea "Join me in bed smoking my"
type textarea "Join me in bed smoking my c"
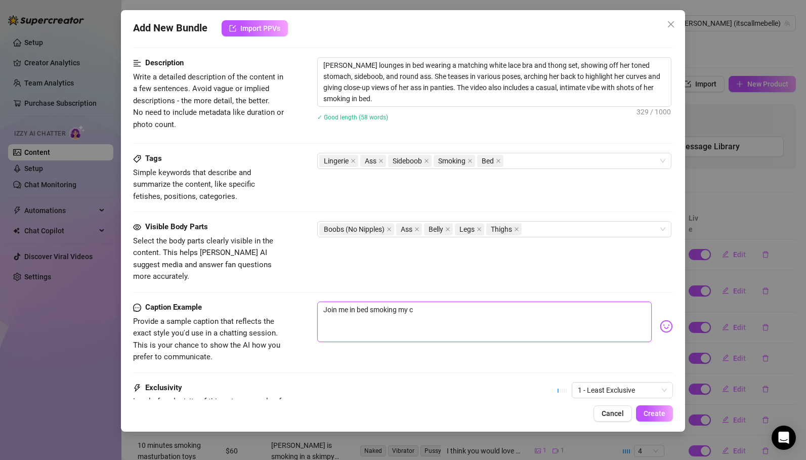
type textarea "Join me in bed smoking my ci"
type textarea "Join me in bed smoking my cig"
type textarea "Join me in bed smoking my ciga"
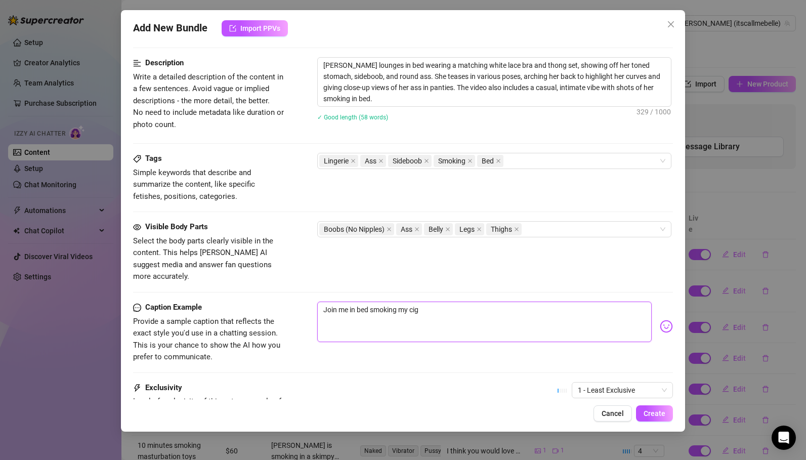
type textarea "Join me in bed smoking my ciga"
type textarea "Join me in bed smoking my cigar"
type textarea "Join me in bed smoking my cigarr"
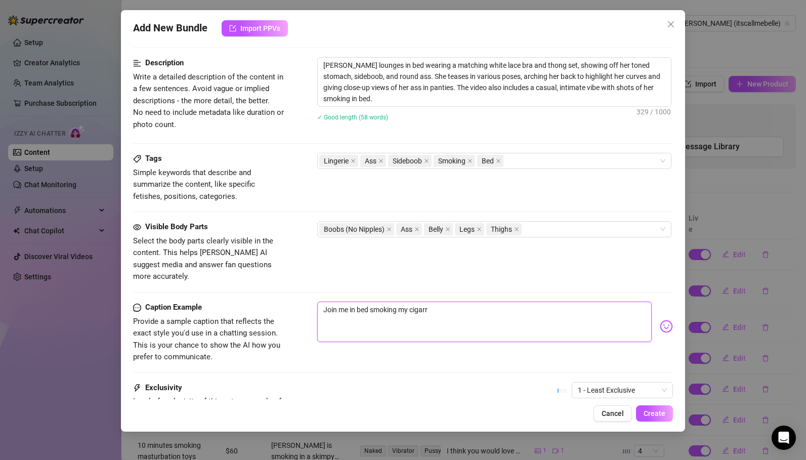
type textarea "Join me in bed smoking my cigar"
type textarea "Join me in bed smoking my cigare"
type textarea "Join me in bed smoking my cigaret"
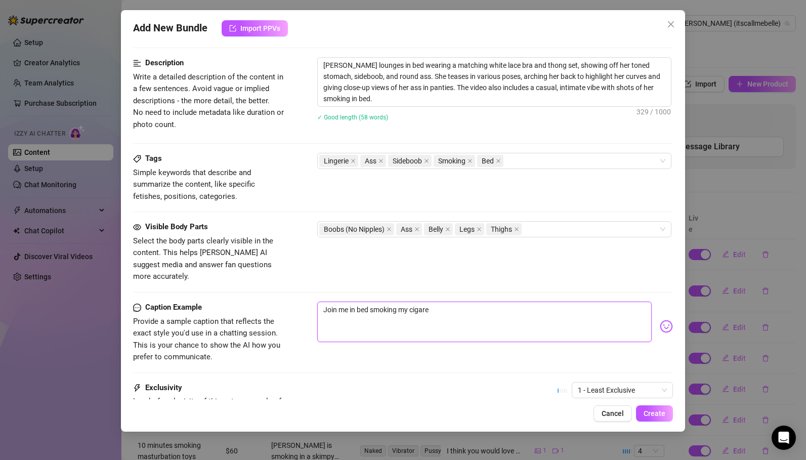
type textarea "Join me in bed smoking my cigaret"
type textarea "Join me in bed smoking my cigarett"
type textarea "Join me in bed smoking my cigarette"
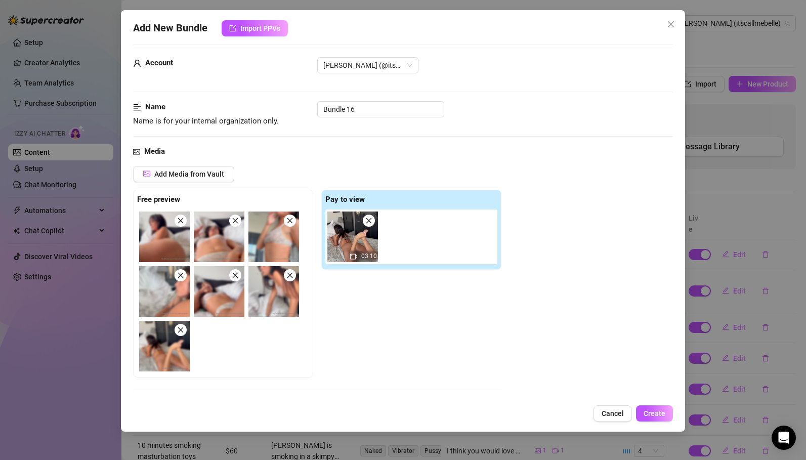
scroll to position [0, 0]
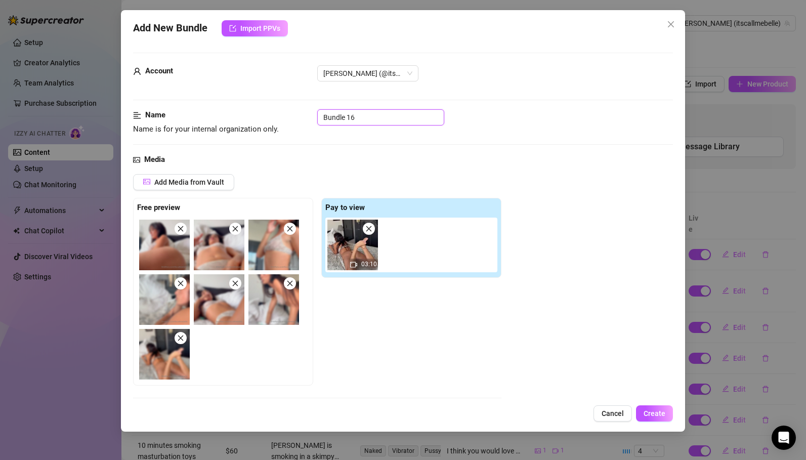
click at [363, 120] on input "Bundle 16" at bounding box center [380, 117] width 127 height 16
click at [648, 410] on span "Create" at bounding box center [655, 413] width 22 height 8
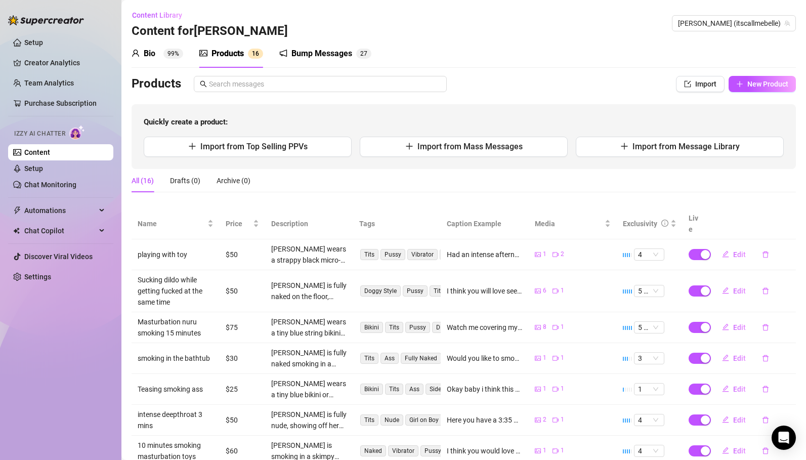
scroll to position [146, 0]
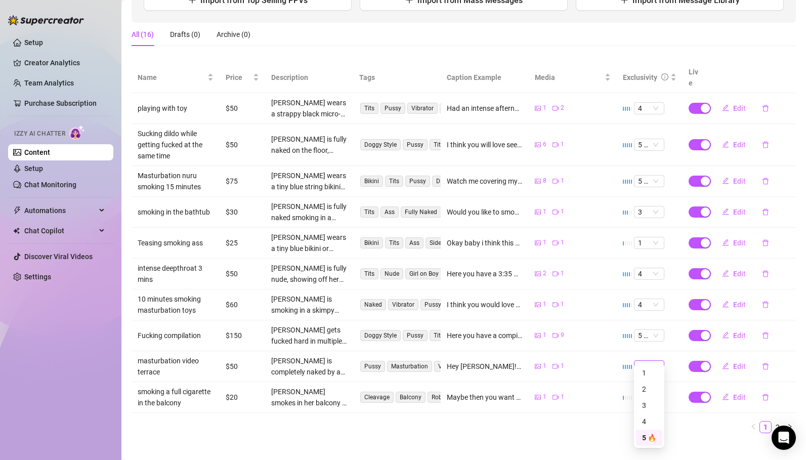
click at [656, 361] on span "5 🔥" at bounding box center [649, 366] width 22 height 11
click at [649, 421] on div "4" at bounding box center [649, 421] width 14 height 11
click at [655, 361] on span "5 🔥" at bounding box center [649, 366] width 22 height 11
click at [643, 423] on div "4" at bounding box center [649, 421] width 14 height 11
click at [627, 421] on ul "1 2" at bounding box center [464, 427] width 664 height 12
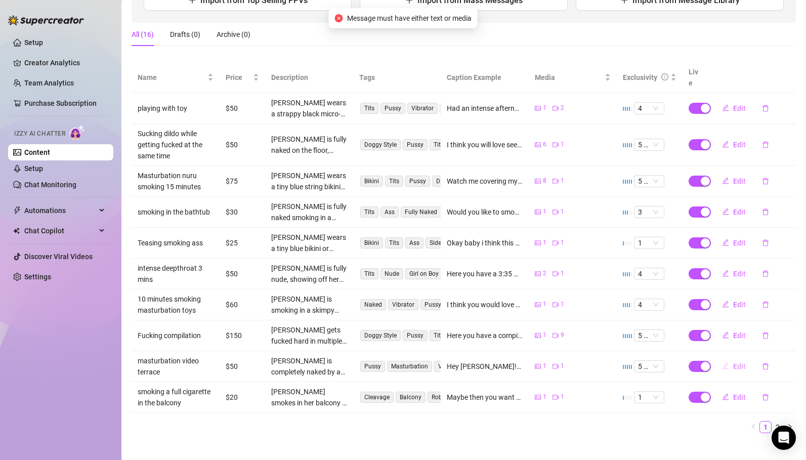
click at [738, 362] on span "Edit" at bounding box center [739, 366] width 13 height 8
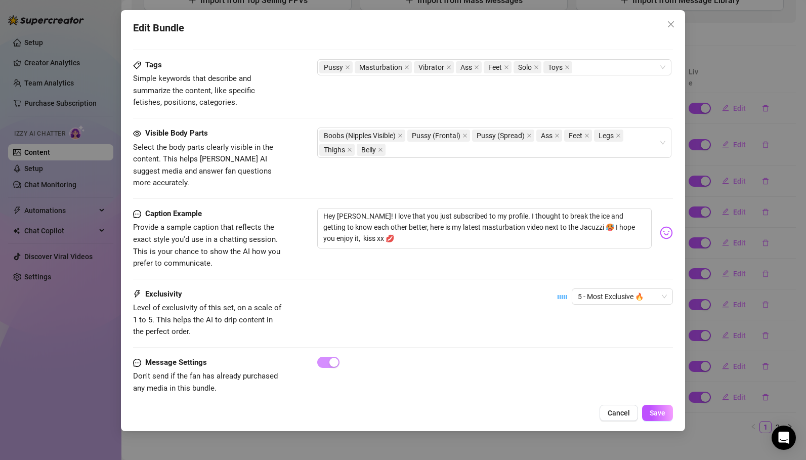
scroll to position [495, 0]
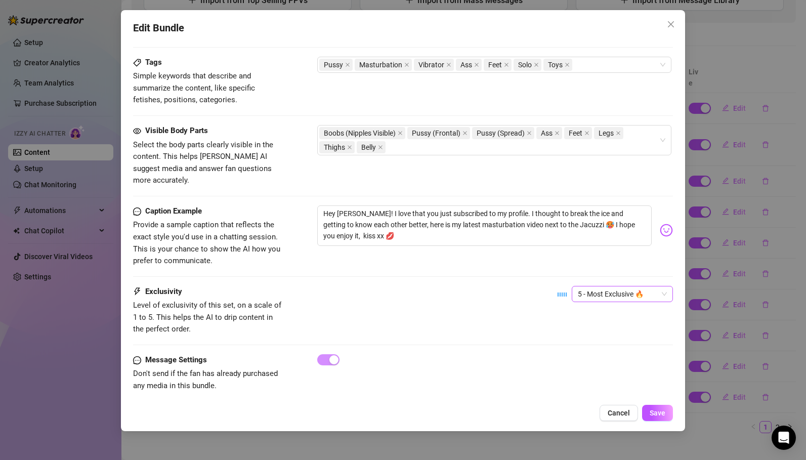
click at [594, 286] on span "5 - Most Exclusive 🔥" at bounding box center [622, 293] width 89 height 15
click at [588, 351] on div "4" at bounding box center [622, 350] width 85 height 11
click at [654, 410] on span "Save" at bounding box center [658, 413] width 16 height 8
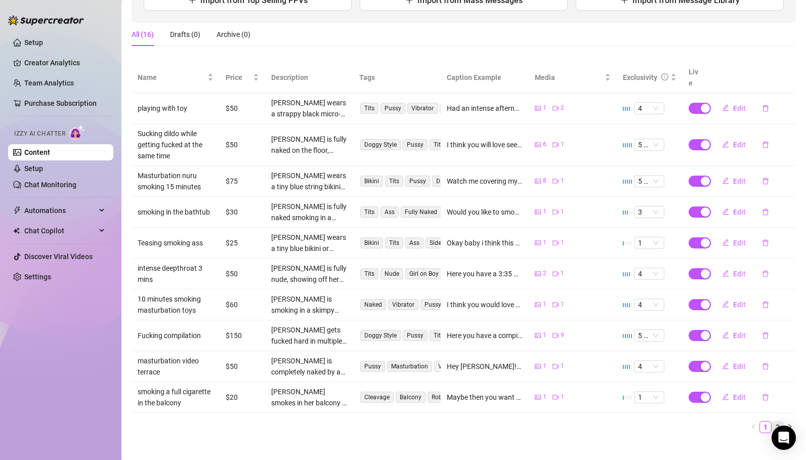
click at [777, 422] on link "2" at bounding box center [777, 427] width 11 height 11
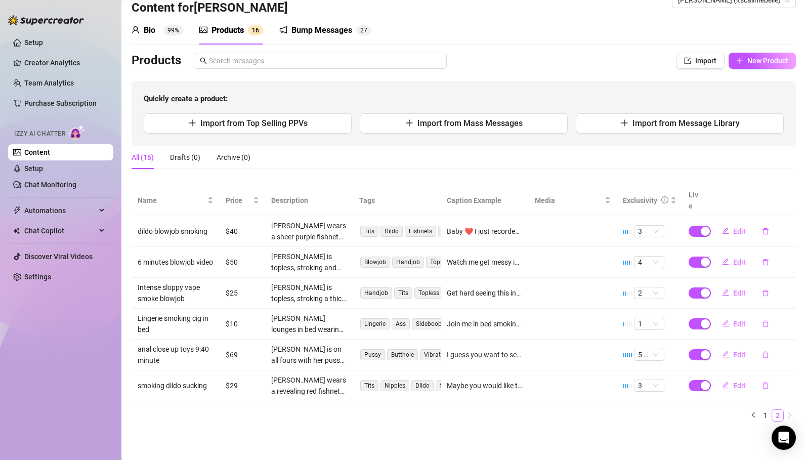
scroll to position [12, 0]
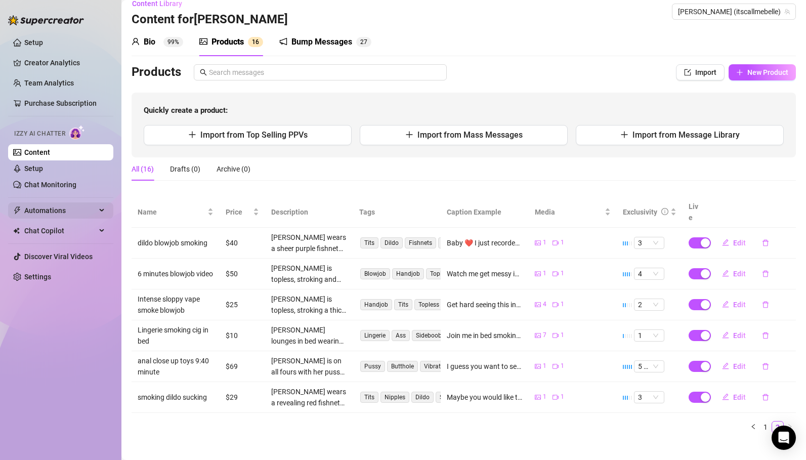
click at [48, 213] on span "Automations" at bounding box center [60, 210] width 72 height 16
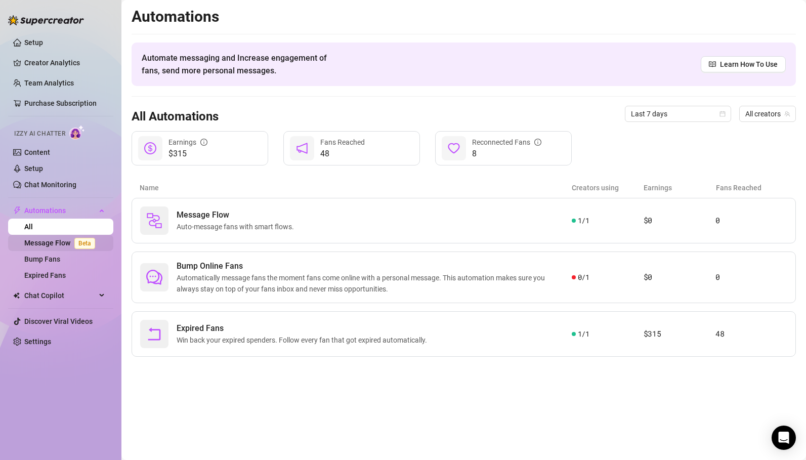
click at [55, 243] on link "Message Flow Beta" at bounding box center [61, 243] width 75 height 8
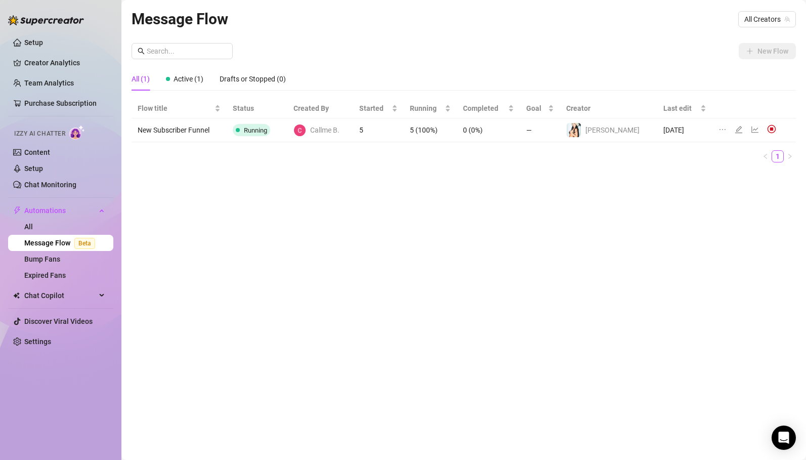
click at [192, 131] on td "New Subscriber Funnel" at bounding box center [179, 130] width 95 height 24
click at [735, 131] on icon "edit" at bounding box center [738, 129] width 7 height 7
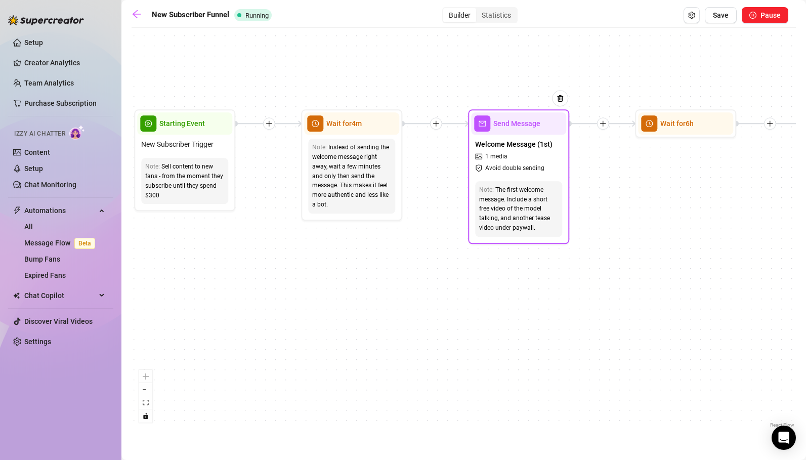
click at [516, 154] on div "Welcome Message (1st) 1 media Avoid double sending" at bounding box center [518, 156] width 95 height 43
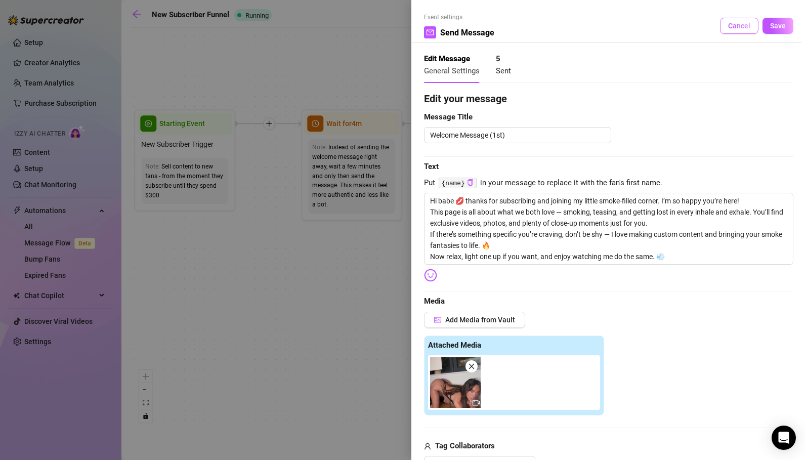
click at [736, 27] on span "Cancel" at bounding box center [739, 26] width 22 height 8
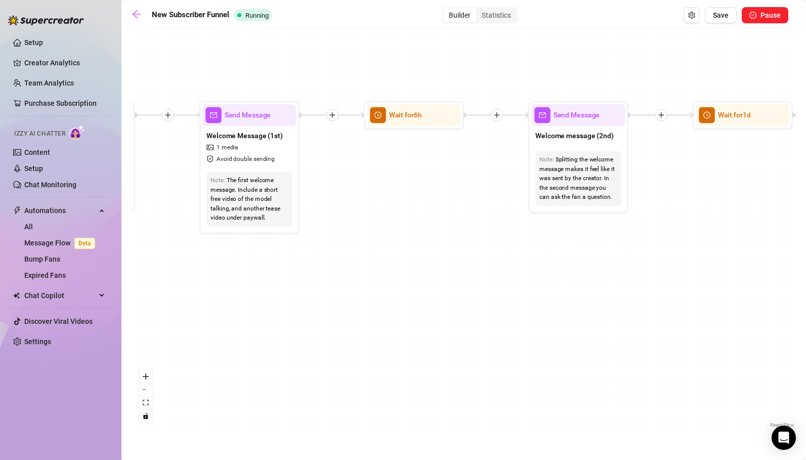
drag, startPoint x: 677, startPoint y: 202, endPoint x: 373, endPoint y: 191, distance: 304.4
click at [373, 191] on div "If True If True If False If False If True If False Wait for 6h Wait for 1d Merg…" at bounding box center [464, 231] width 664 height 397
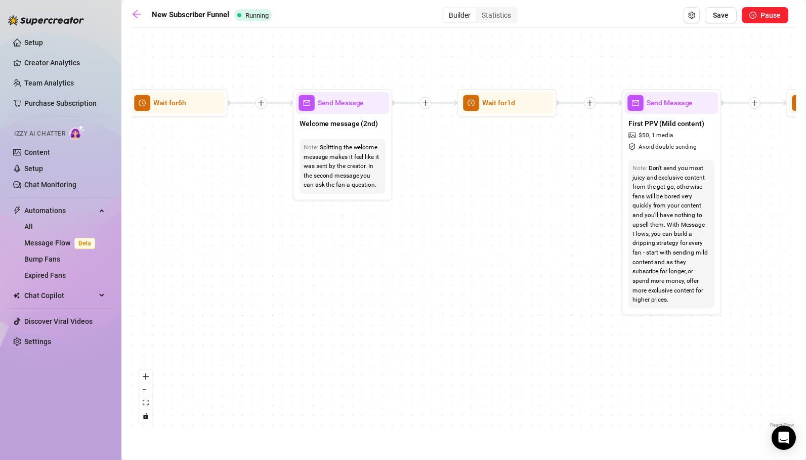
drag, startPoint x: 521, startPoint y: 257, endPoint x: 319, endPoint y: 246, distance: 202.7
click at [319, 246] on div "If True If True If False If False If True If False Wait for 6h Wait for 1d Merg…" at bounding box center [464, 231] width 664 height 397
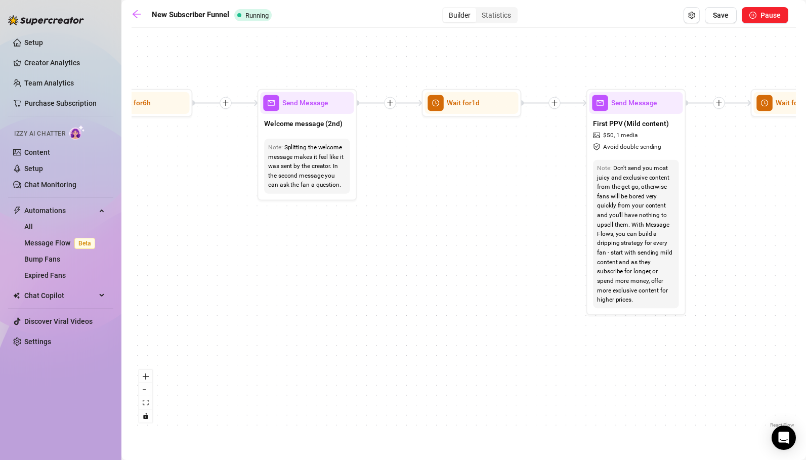
drag, startPoint x: 514, startPoint y: 230, endPoint x: 377, endPoint y: 230, distance: 137.2
click at [377, 230] on div "If True If True If False If False If True If False Wait for 6h Wait for 1d Merg…" at bounding box center [464, 231] width 664 height 397
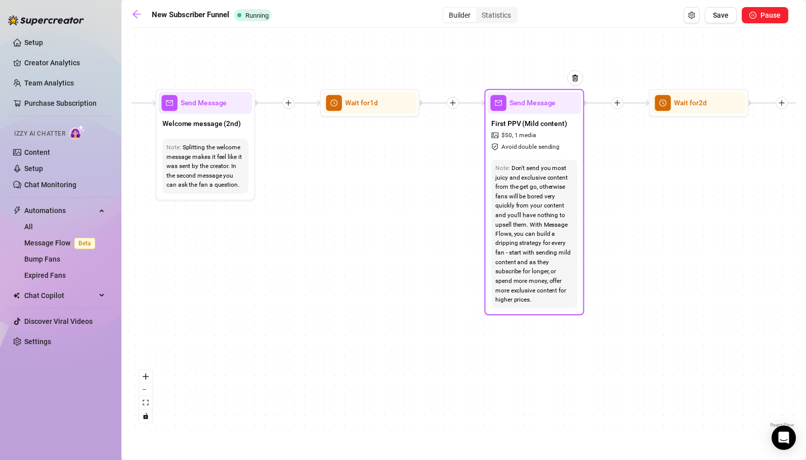
click at [545, 148] on span "Avoid double sending" at bounding box center [531, 147] width 58 height 10
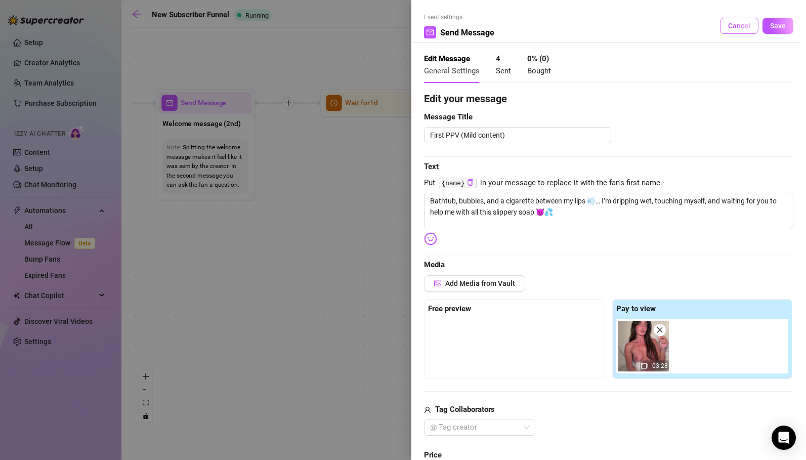
click at [734, 25] on span "Cancel" at bounding box center [739, 26] width 22 height 8
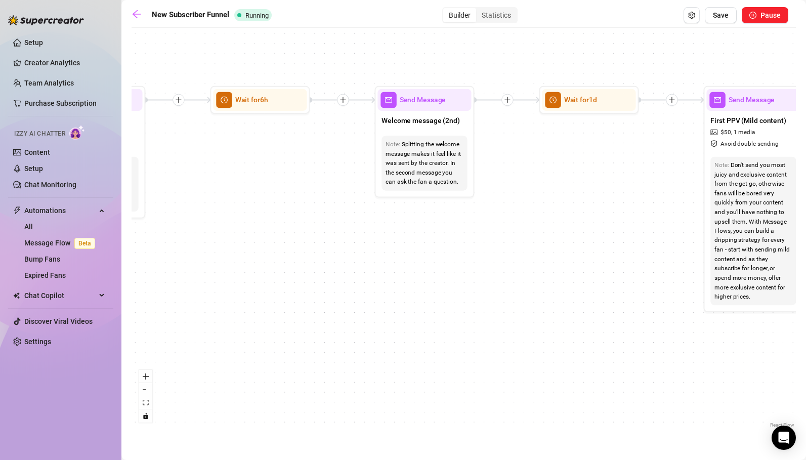
drag, startPoint x: 288, startPoint y: 263, endPoint x: 596, endPoint y: 255, distance: 307.8
click at [596, 255] on div "If True If True If False If False If True If False Wait for 6h Wait for 1d Merg…" at bounding box center [464, 231] width 664 height 397
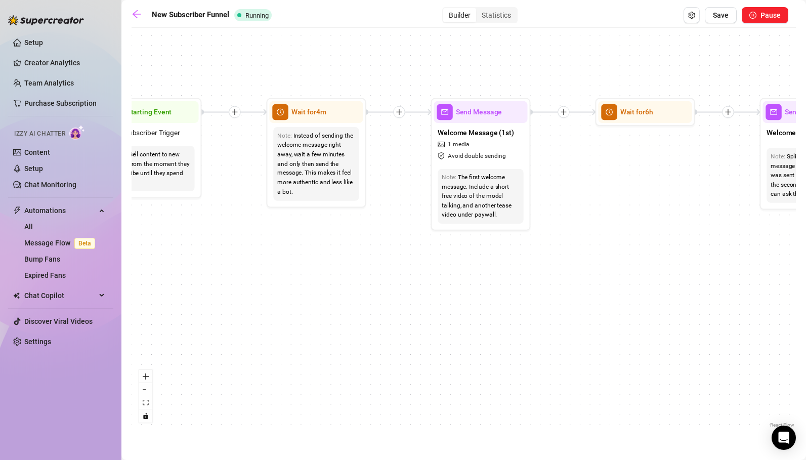
drag, startPoint x: 342, startPoint y: 248, endPoint x: 639, endPoint y: 265, distance: 297.1
click at [639, 265] on div "If True If True If False If False If True If False Wait for 6h Wait for 1d Merg…" at bounding box center [464, 231] width 664 height 397
click at [481, 151] on span "Avoid double sending" at bounding box center [477, 156] width 58 height 10
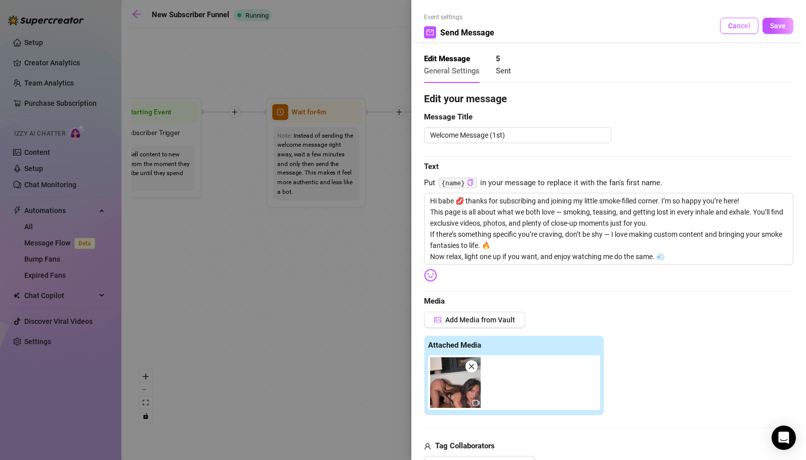
click at [729, 26] on span "Cancel" at bounding box center [739, 26] width 22 height 8
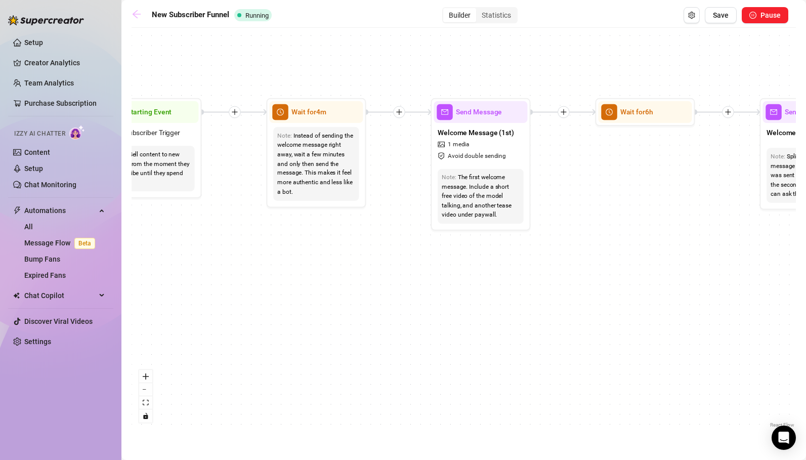
click at [135, 13] on icon "arrow-left" at bounding box center [137, 14] width 10 height 10
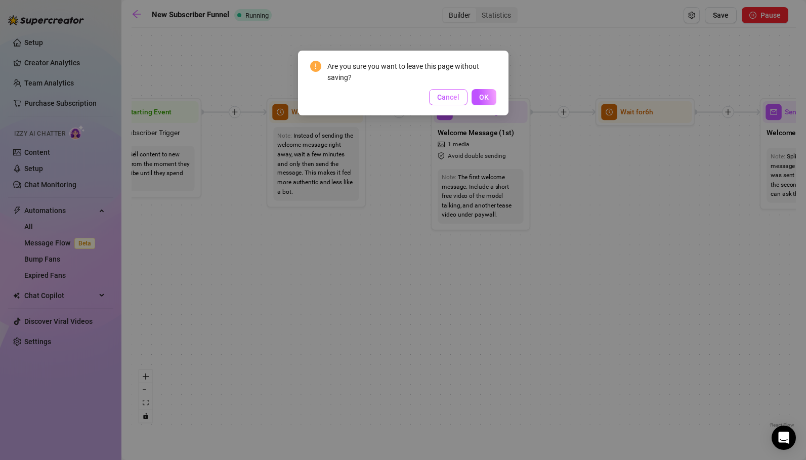
click at [446, 99] on span "Cancel" at bounding box center [448, 97] width 22 height 8
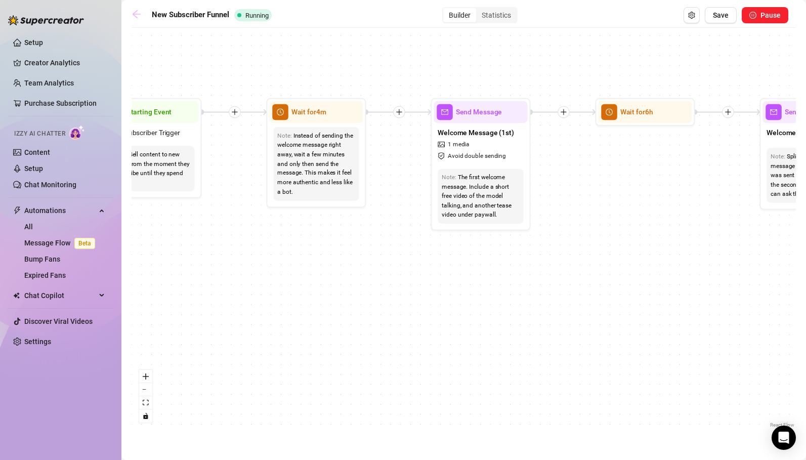
click at [138, 11] on icon "arrow-left" at bounding box center [137, 14] width 10 height 10
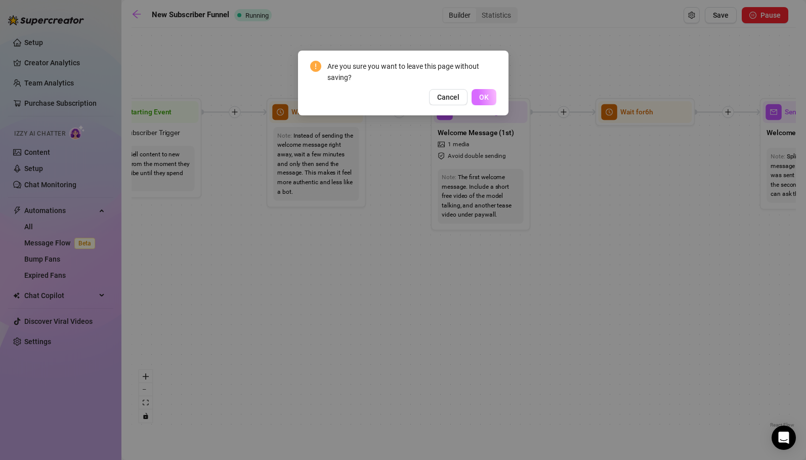
click at [481, 95] on span "OK" at bounding box center [484, 97] width 10 height 8
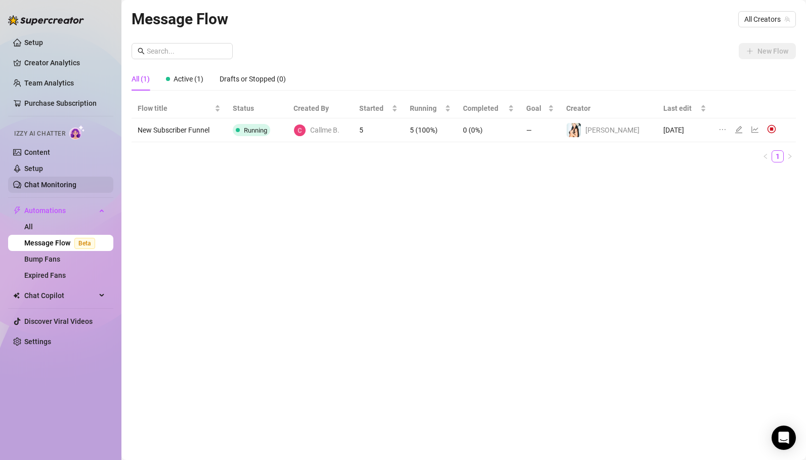
click at [47, 187] on link "Chat Monitoring" at bounding box center [50, 185] width 52 height 8
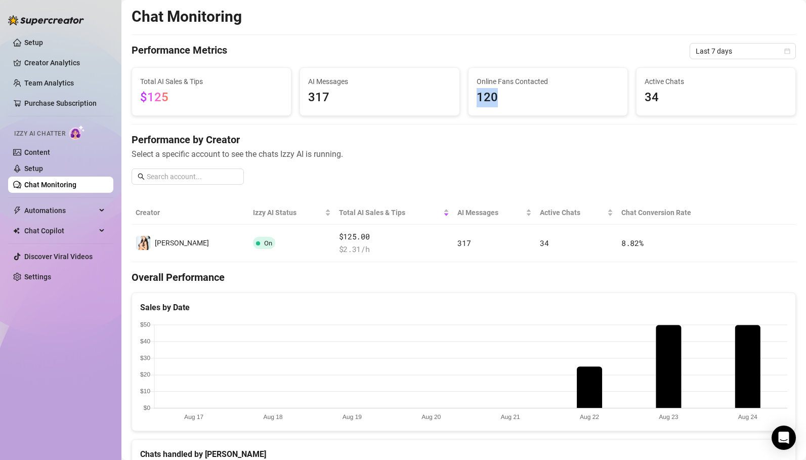
drag, startPoint x: 479, startPoint y: 98, endPoint x: 508, endPoint y: 99, distance: 28.9
click at [508, 99] on span "120" at bounding box center [548, 97] width 143 height 19
click at [507, 170] on div "Performance by Creator Select a specific account to see the chats Izzy AI is ru…" at bounding box center [464, 163] width 664 height 60
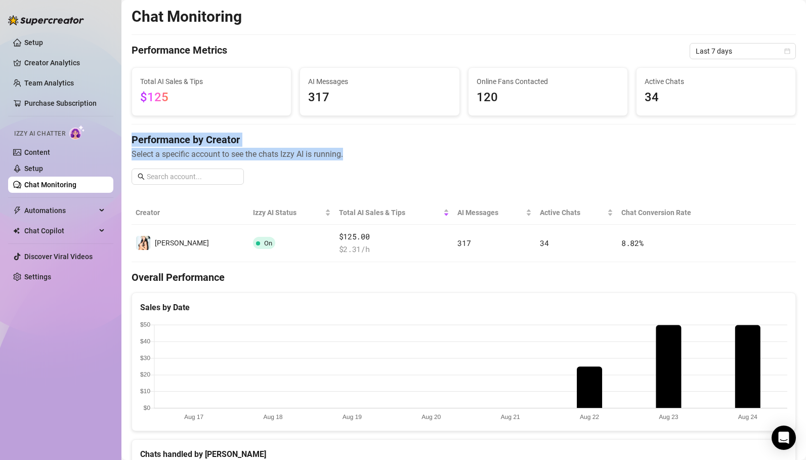
drag, startPoint x: 133, startPoint y: 139, endPoint x: 362, endPoint y: 166, distance: 230.9
click at [362, 166] on div "Performance by Creator Select a specific account to see the chats Izzy AI is ru…" at bounding box center [464, 163] width 664 height 60
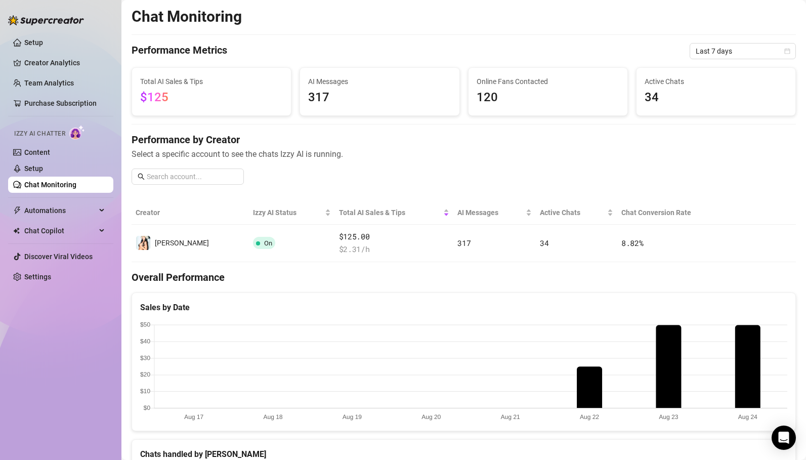
click at [382, 152] on span "Select a specific account to see the chats Izzy AI is running." at bounding box center [464, 154] width 664 height 13
